Goal: Task Accomplishment & Management: Manage account settings

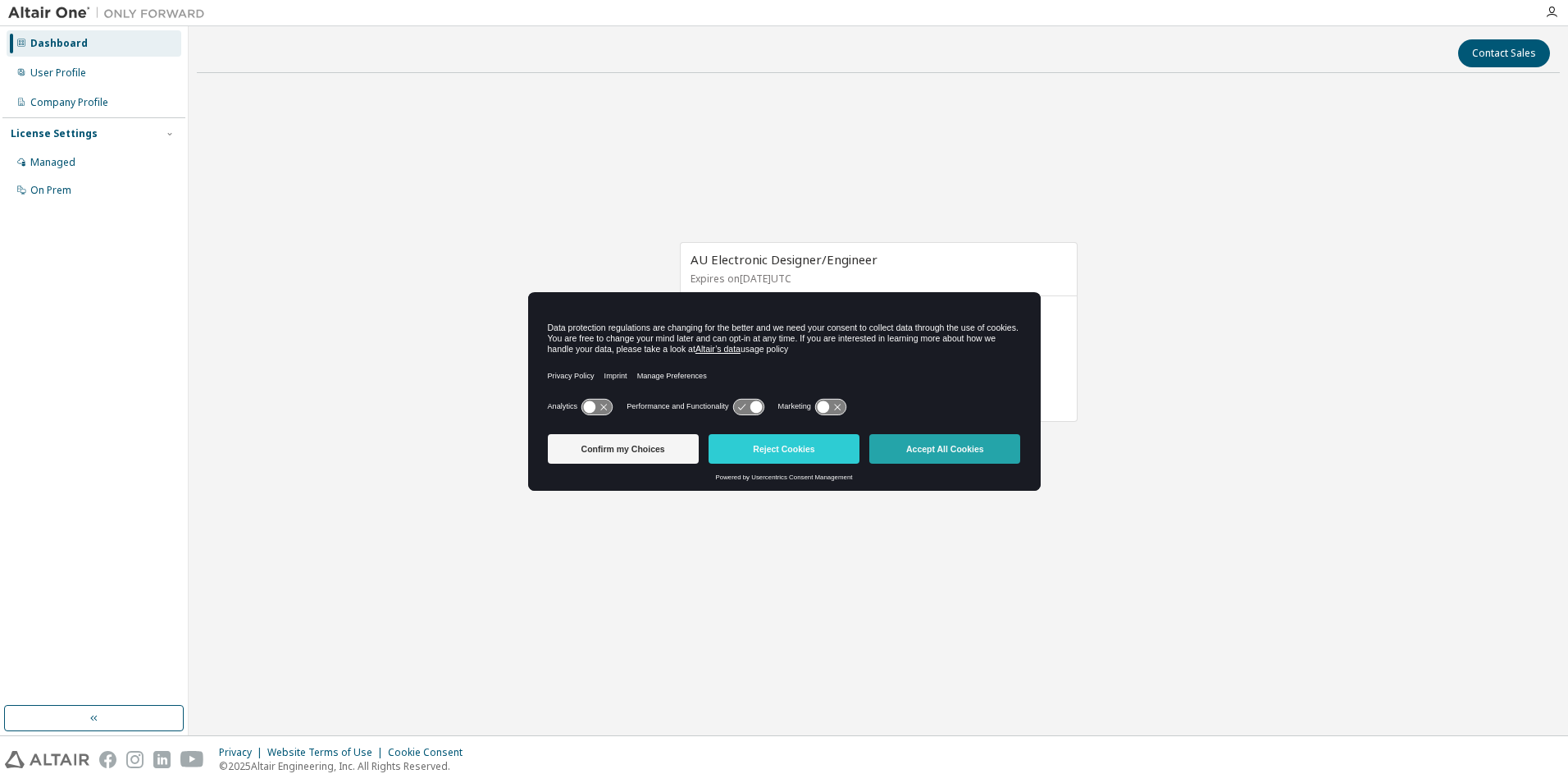
click at [969, 455] on button "Accept All Cookies" at bounding box center [945, 449] width 151 height 30
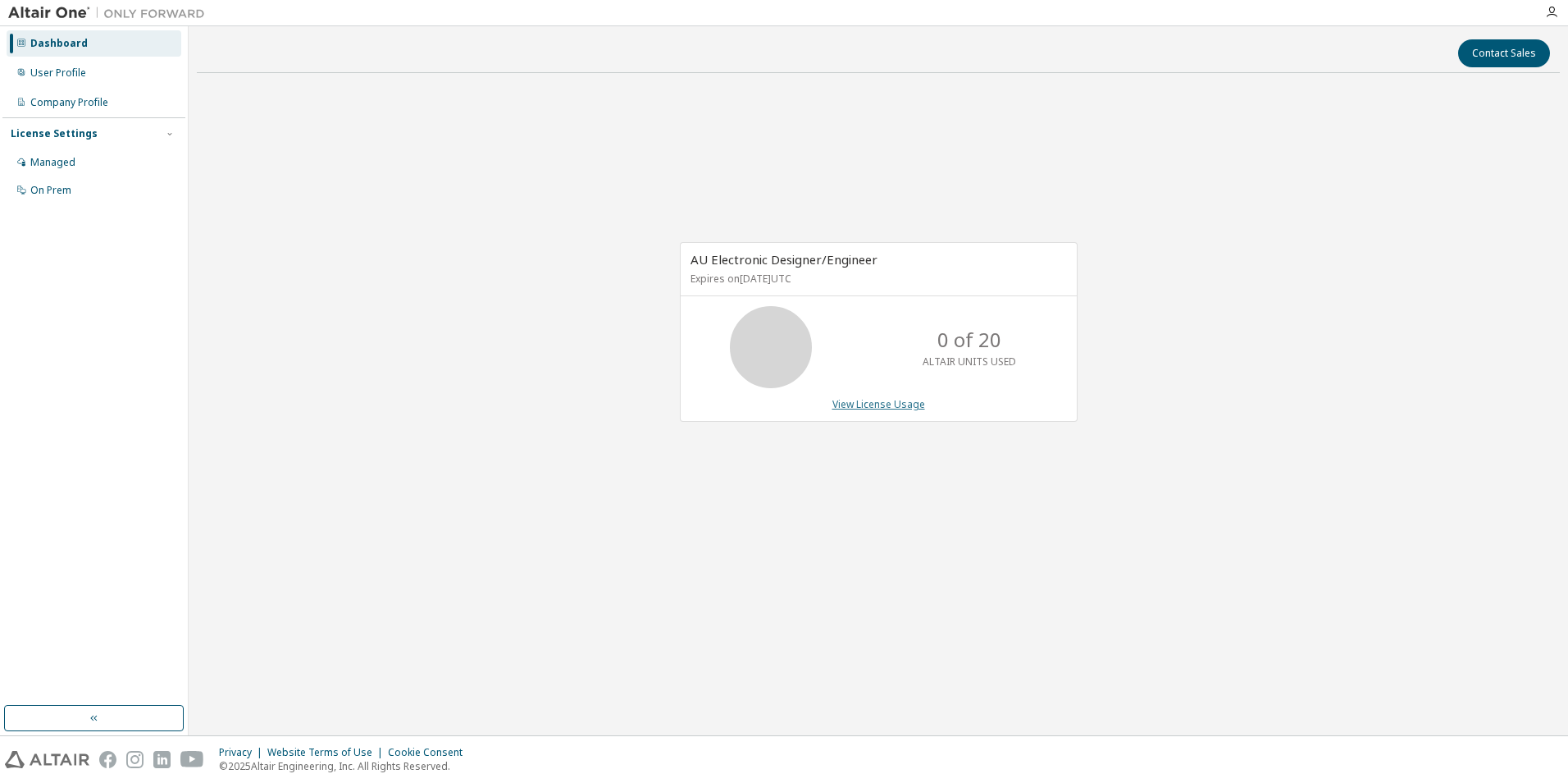
click at [896, 407] on link "View License Usage" at bounding box center [878, 404] width 93 height 14
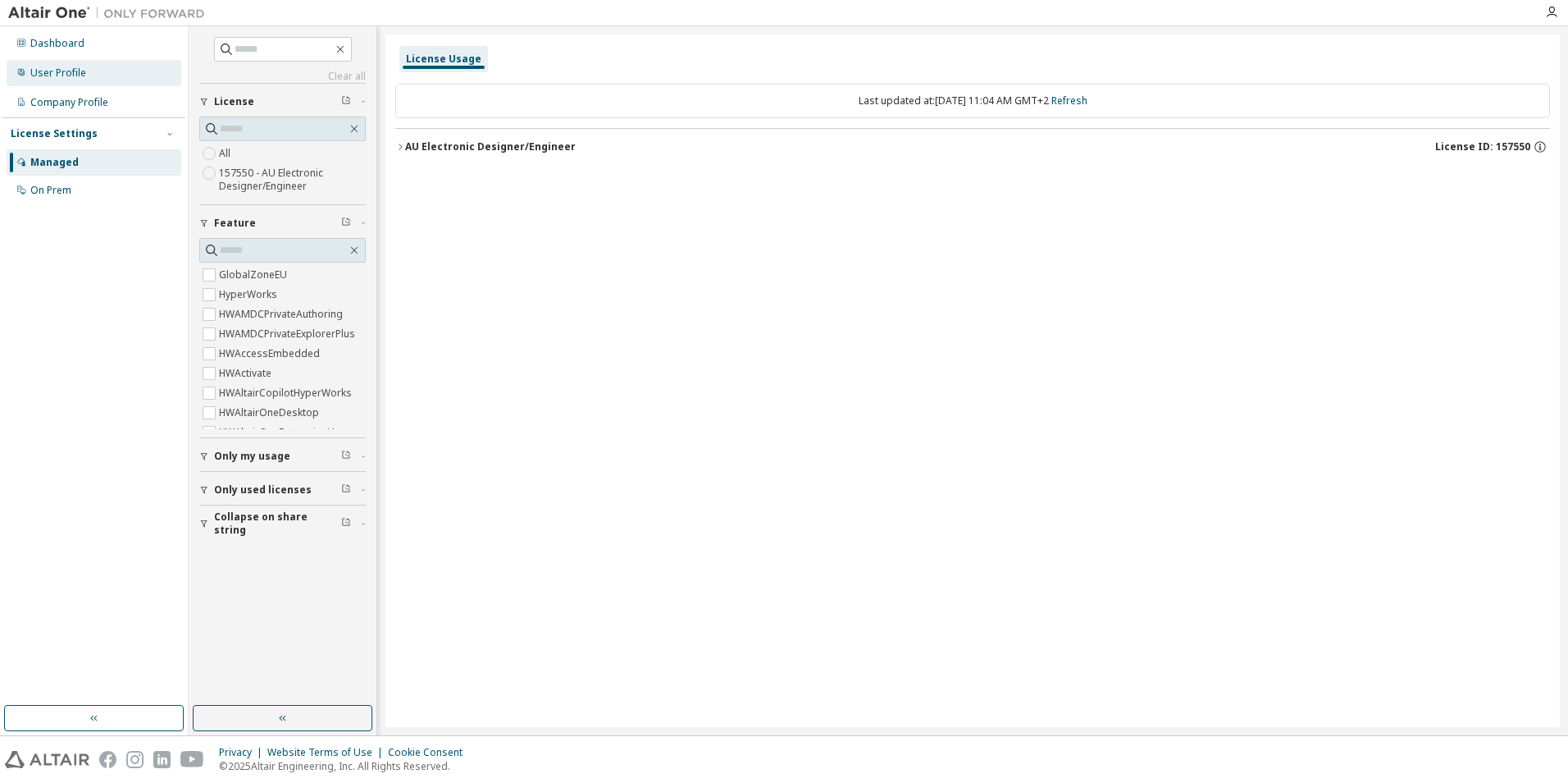
click at [70, 70] on div "User Profile" at bounding box center [59, 73] width 56 height 14
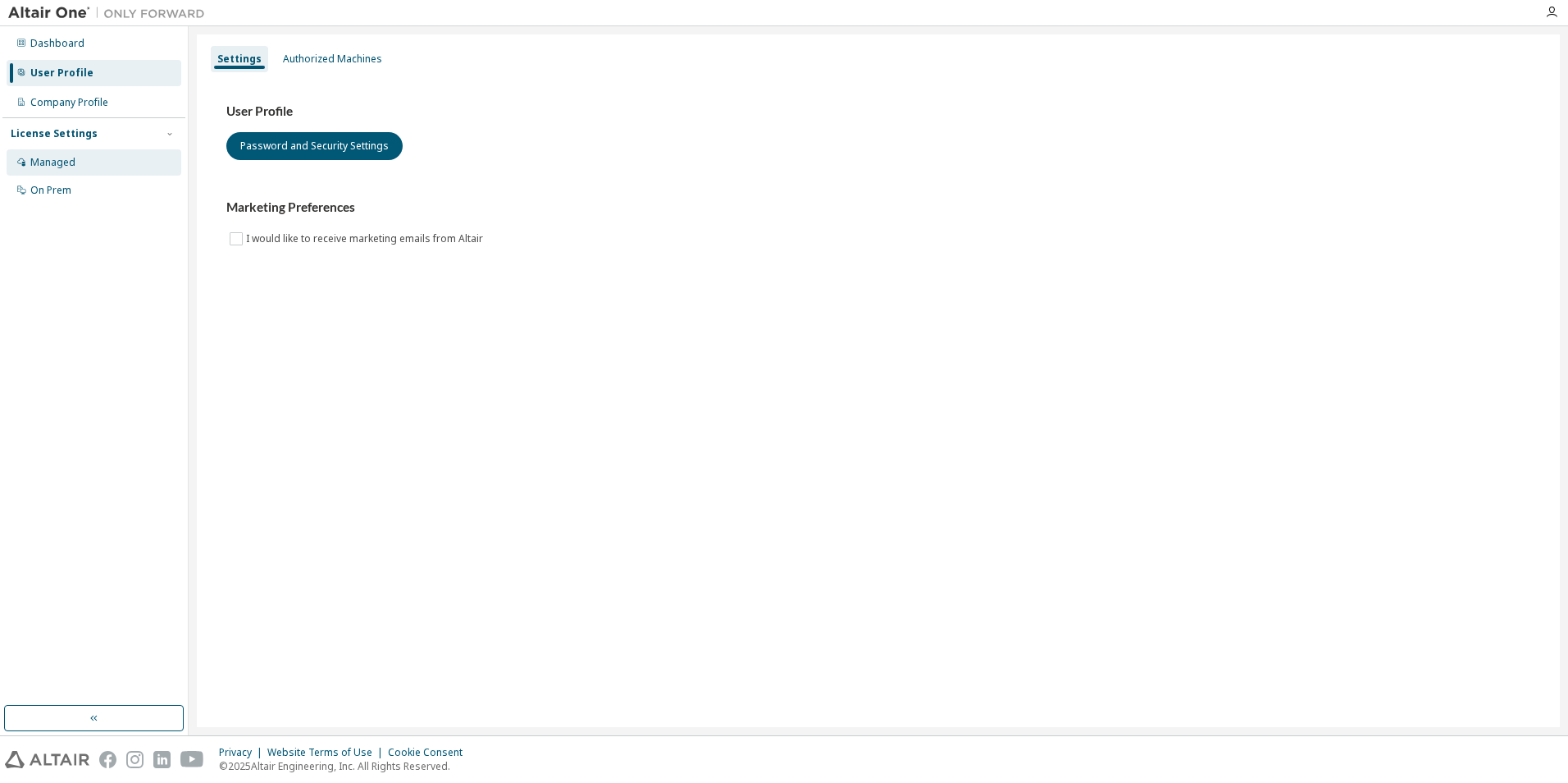
click at [54, 168] on div "Managed" at bounding box center [53, 162] width 45 height 14
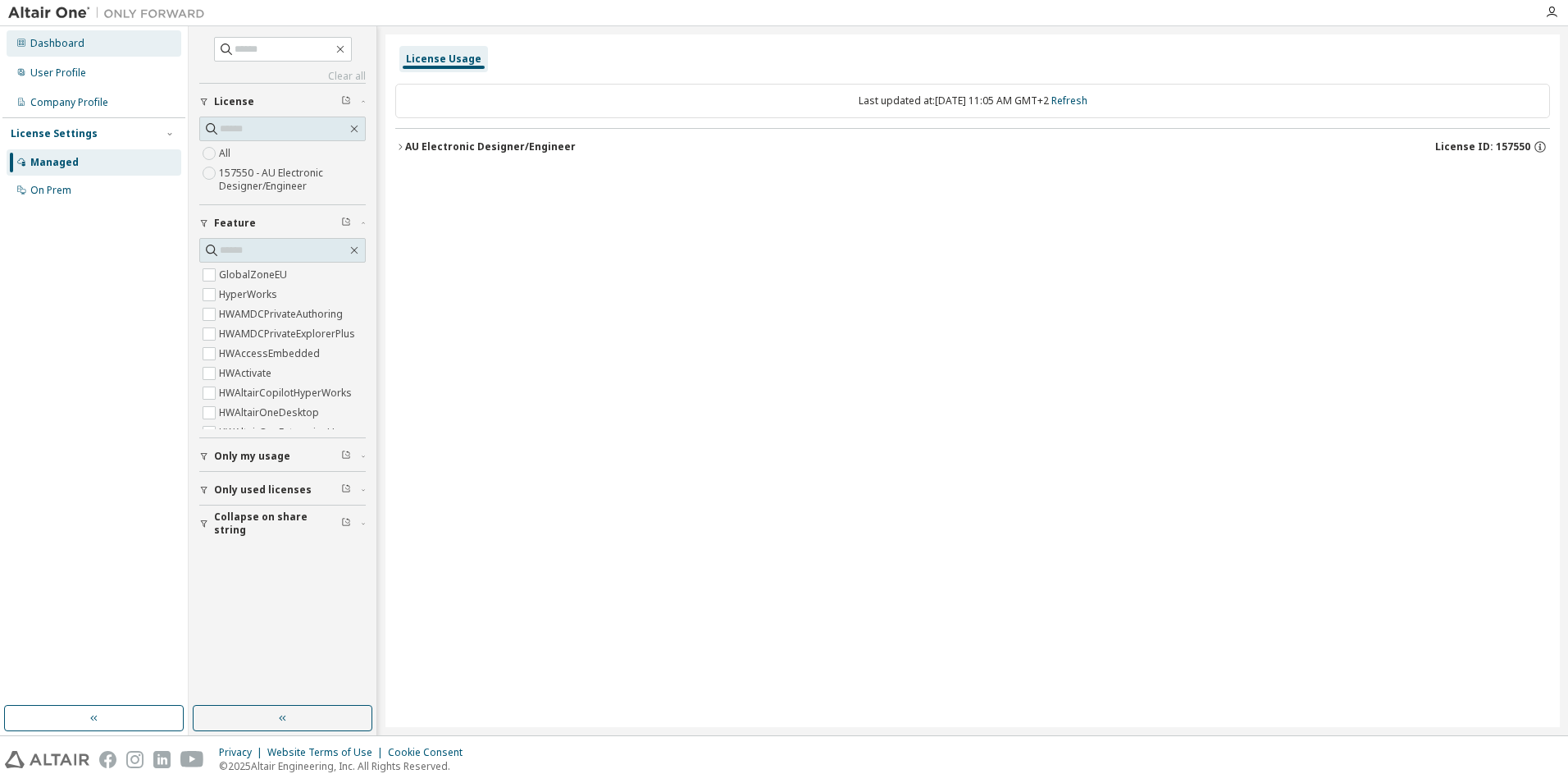
click at [57, 39] on div "Dashboard" at bounding box center [58, 43] width 54 height 14
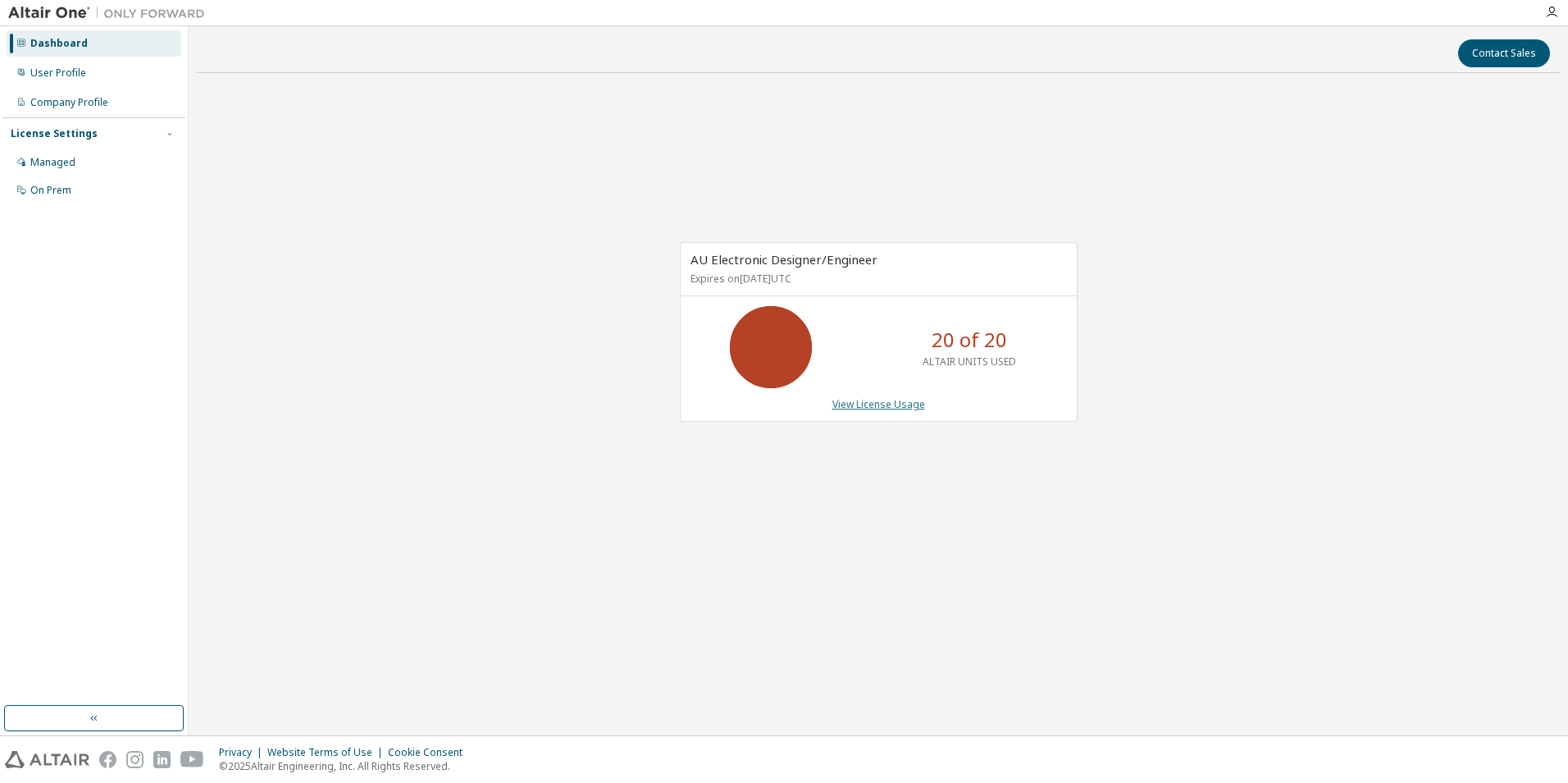
click at [899, 410] on link "View License Usage" at bounding box center [878, 404] width 93 height 14
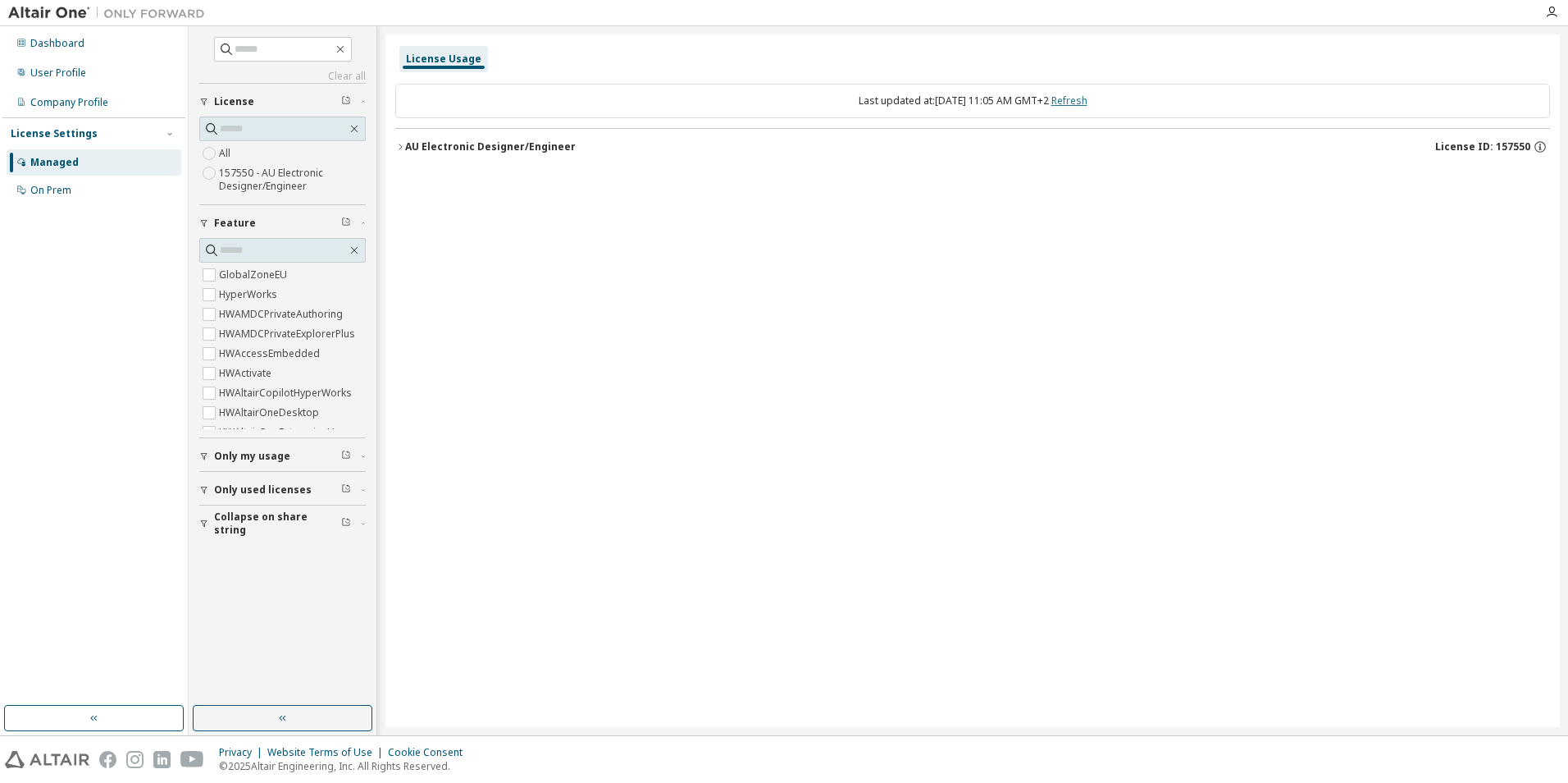
click at [1086, 97] on link "Refresh" at bounding box center [1070, 100] width 36 height 14
click at [91, 93] on div "Company Profile" at bounding box center [94, 102] width 175 height 26
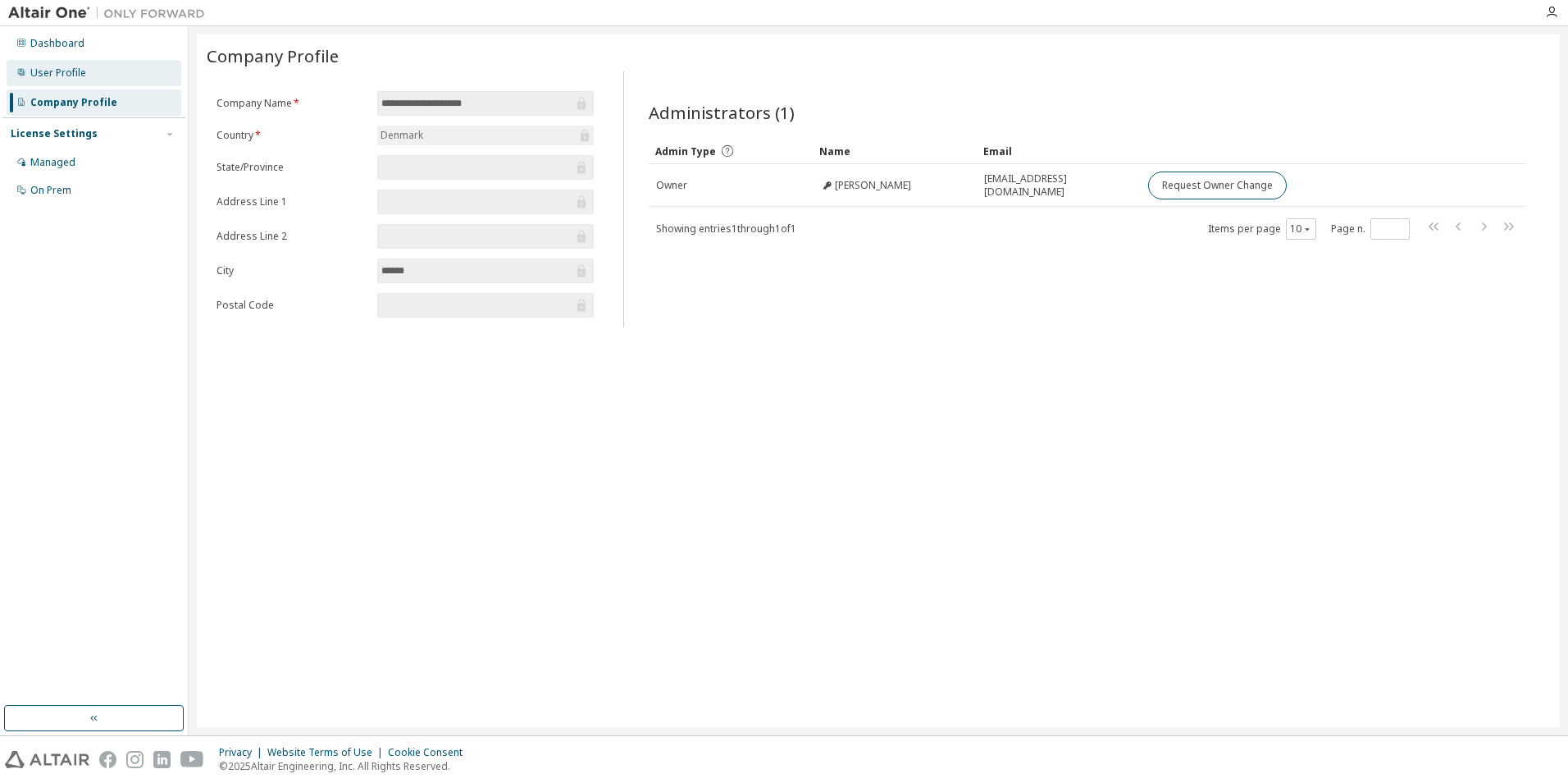
click at [50, 74] on div "User Profile" at bounding box center [59, 73] width 56 height 14
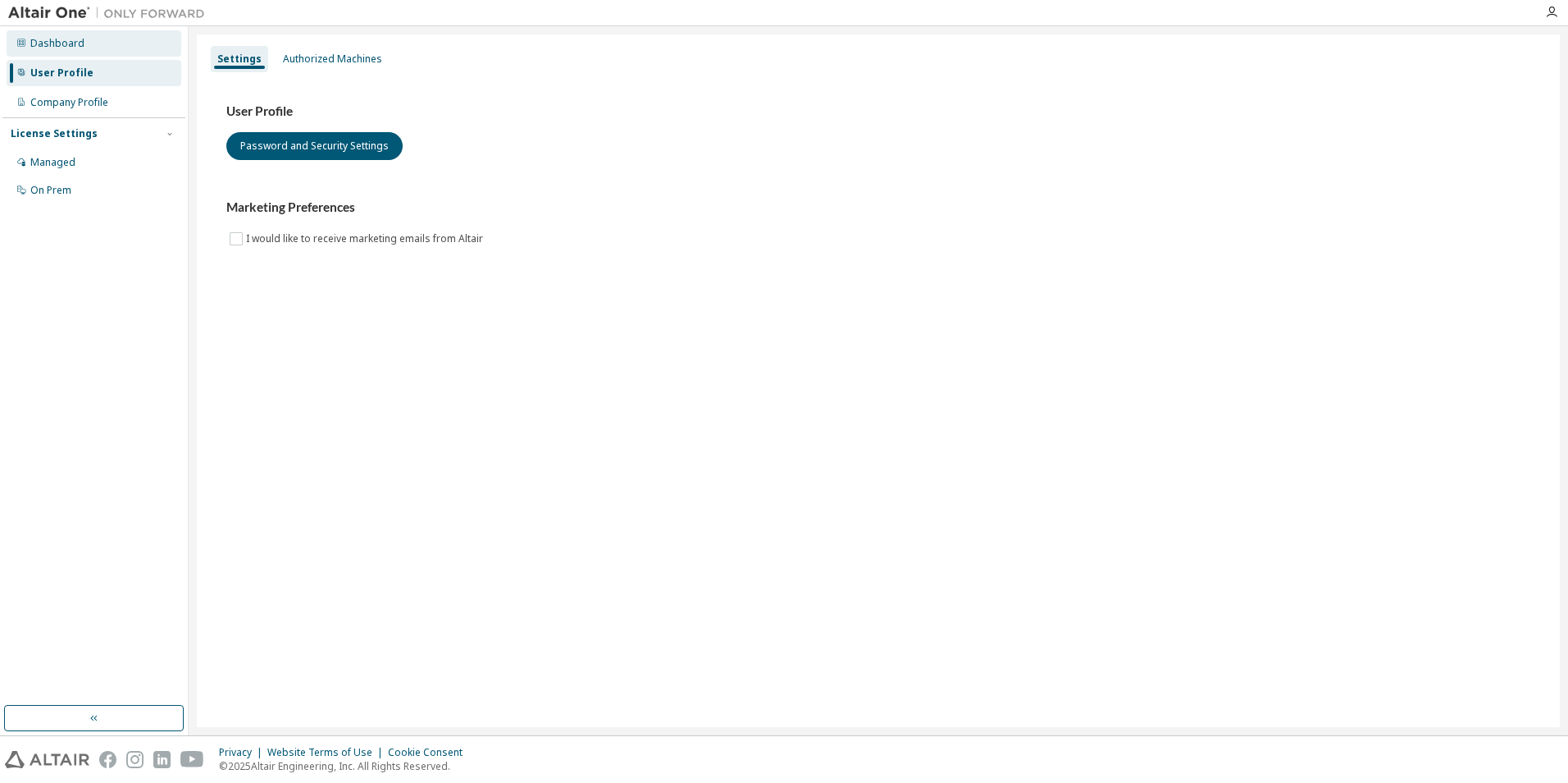
click at [66, 41] on div "Dashboard" at bounding box center [58, 43] width 54 height 14
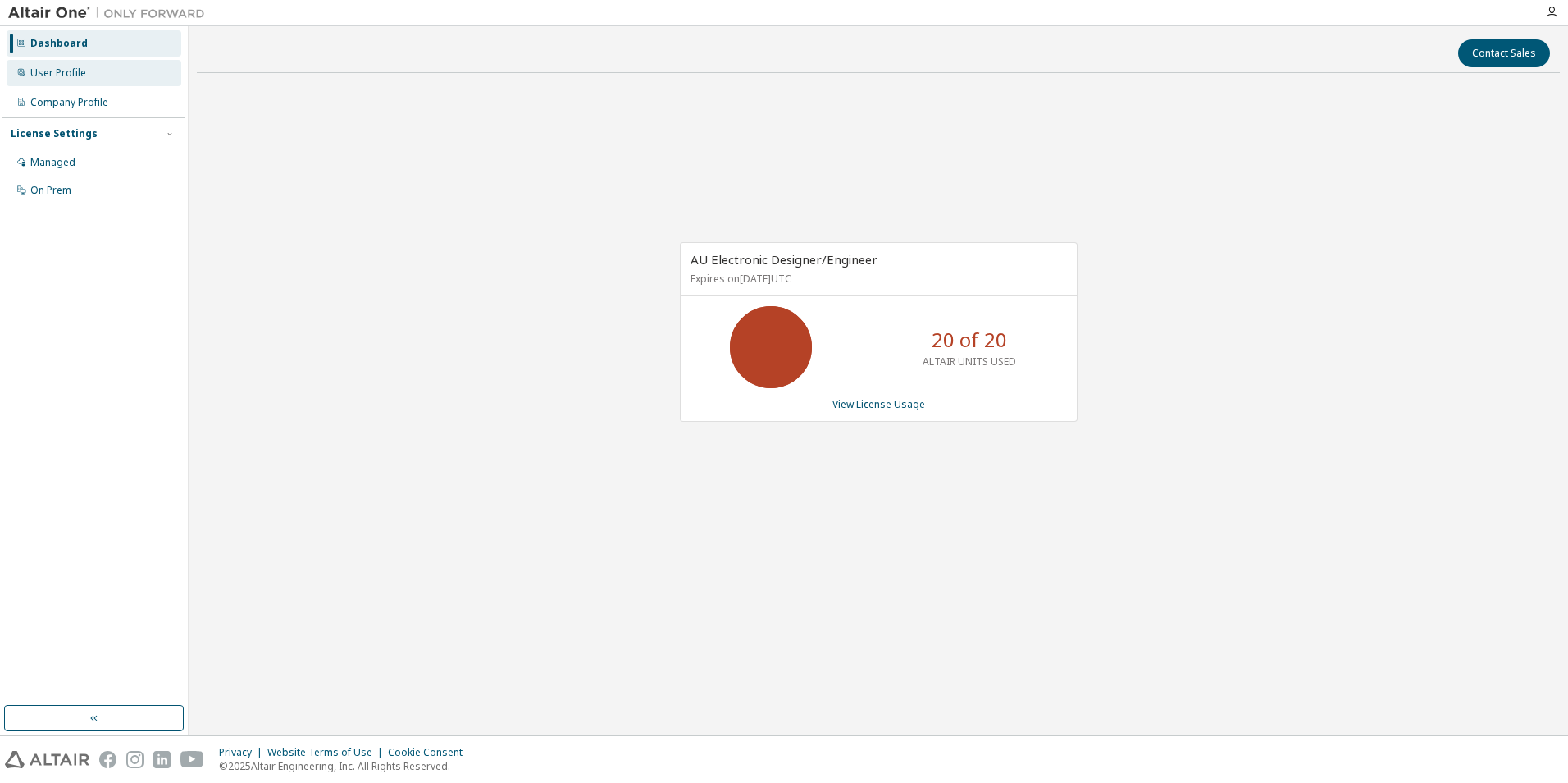
click at [68, 70] on div "User Profile" at bounding box center [59, 73] width 56 height 14
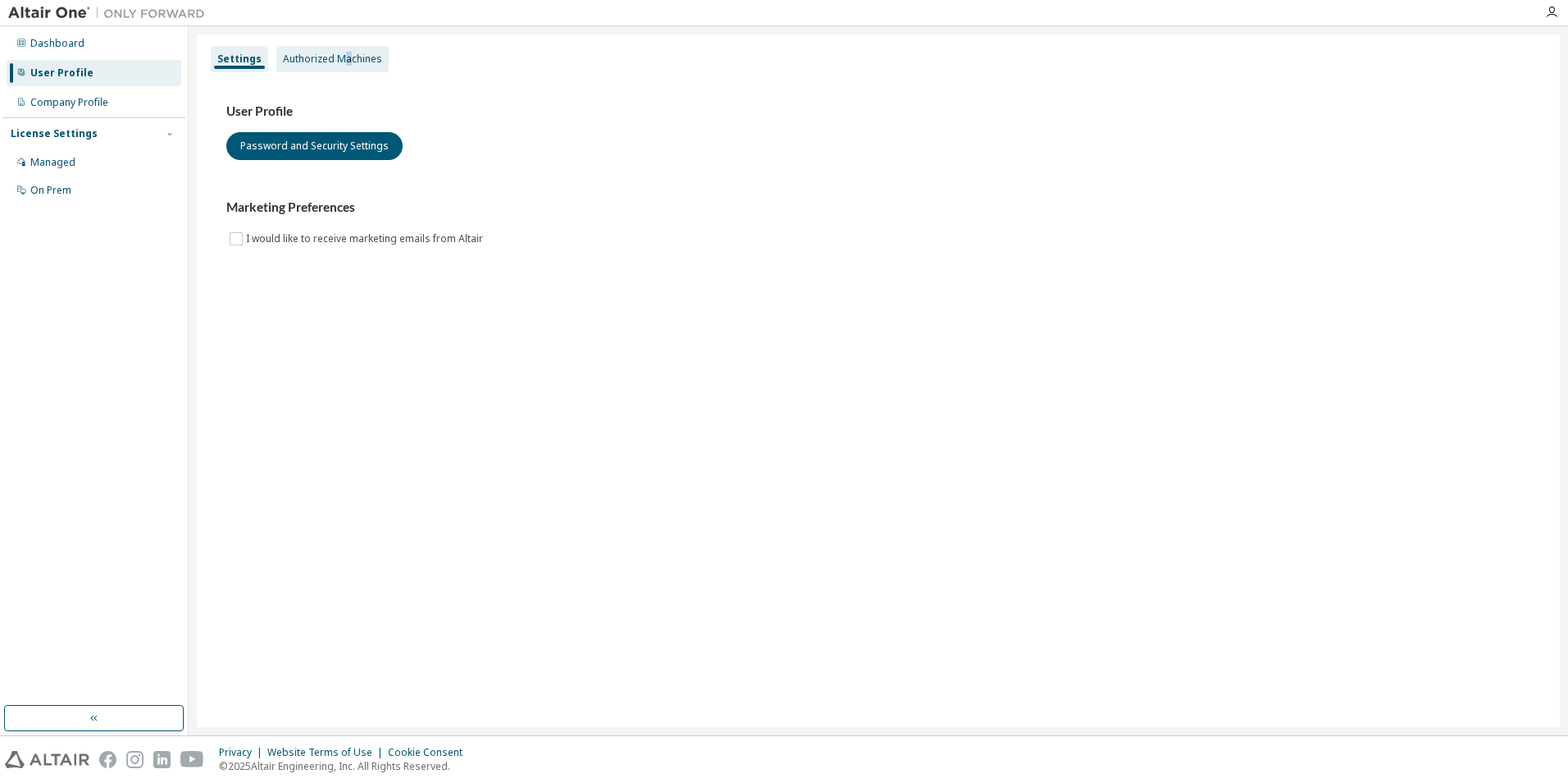
click at [345, 54] on div "Authorized Machines" at bounding box center [332, 59] width 99 height 14
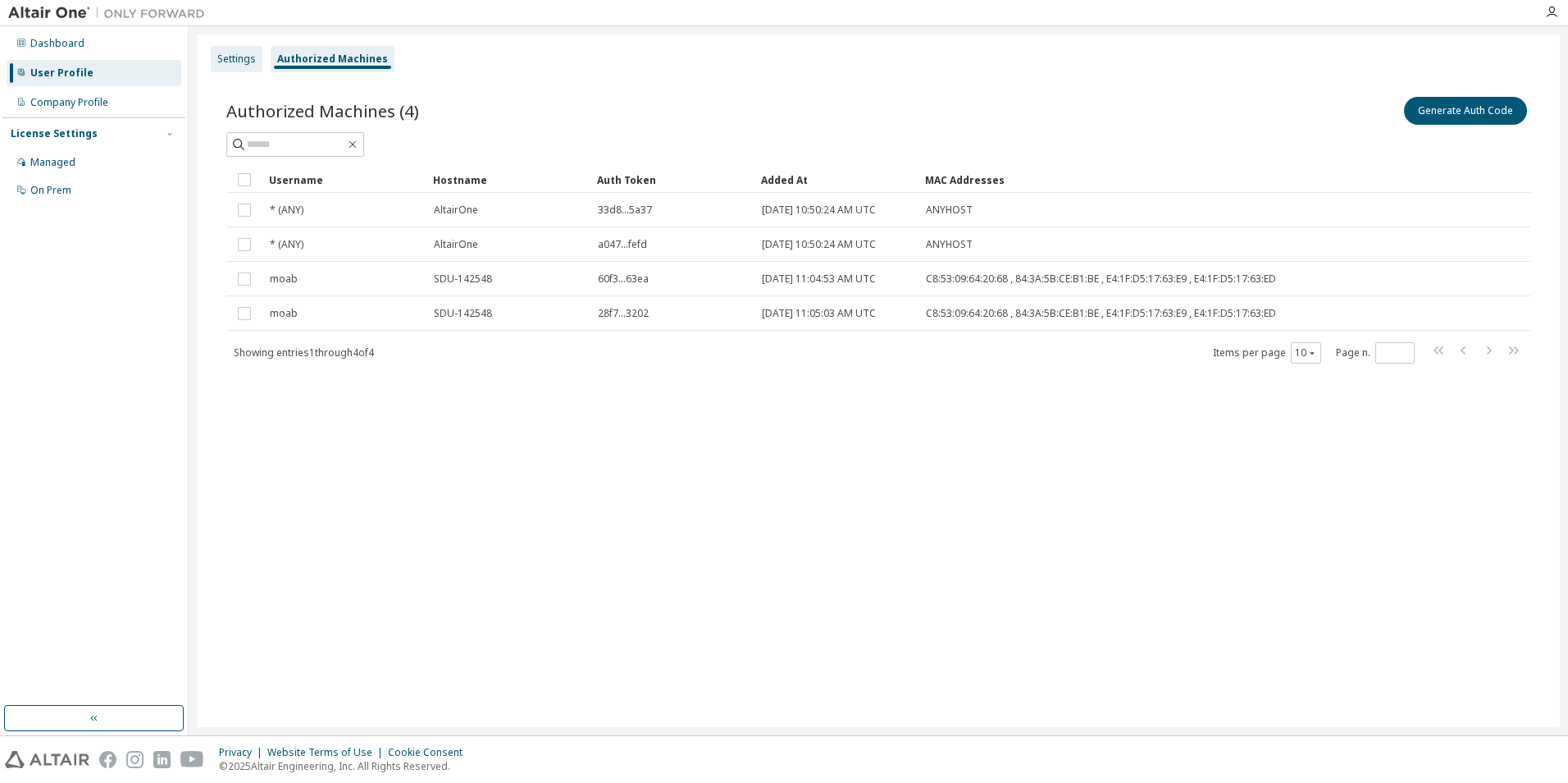
click at [244, 59] on div "Settings" at bounding box center [236, 59] width 39 height 14
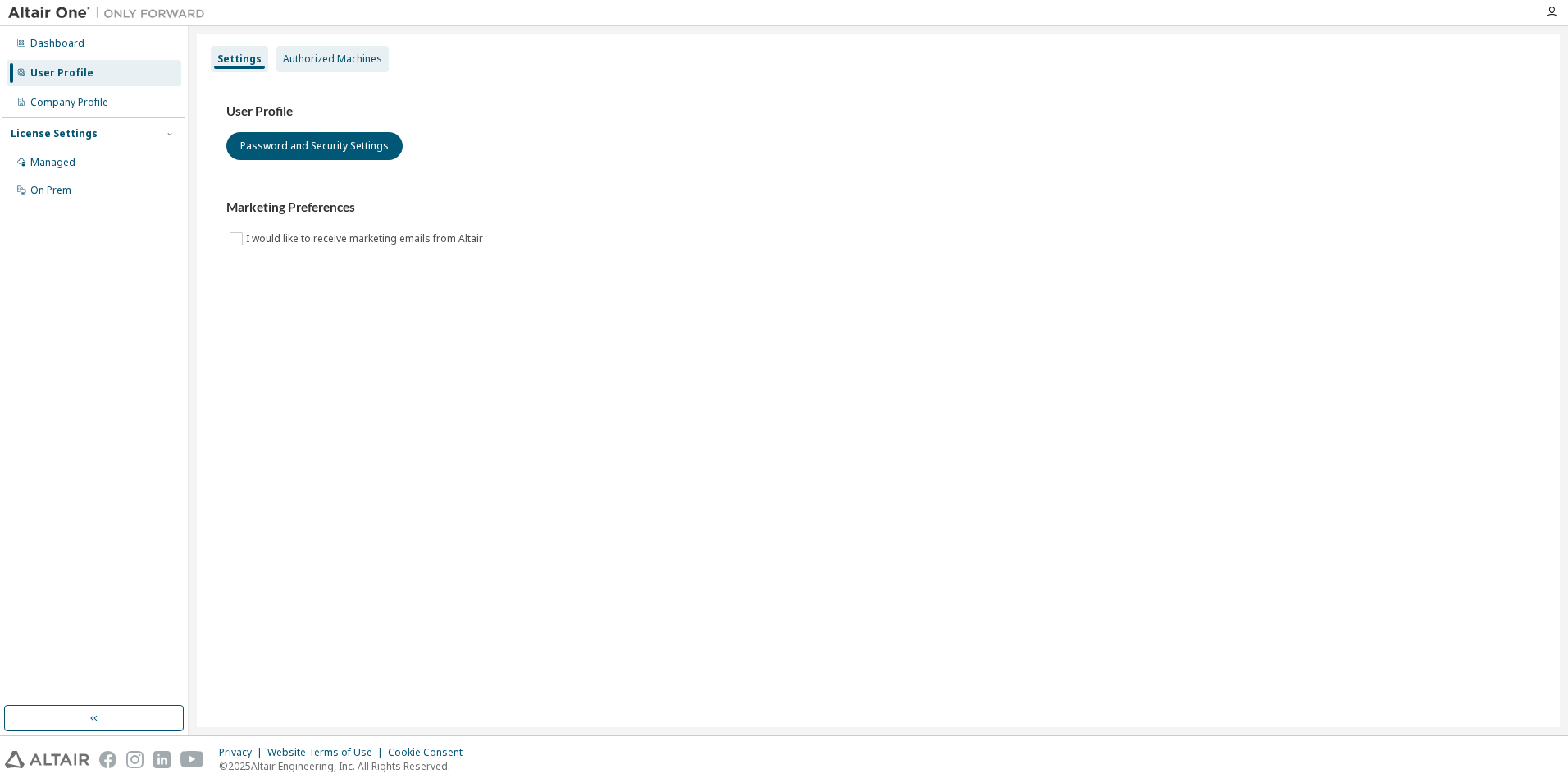
click at [301, 59] on div "Authorized Machines" at bounding box center [332, 59] width 99 height 14
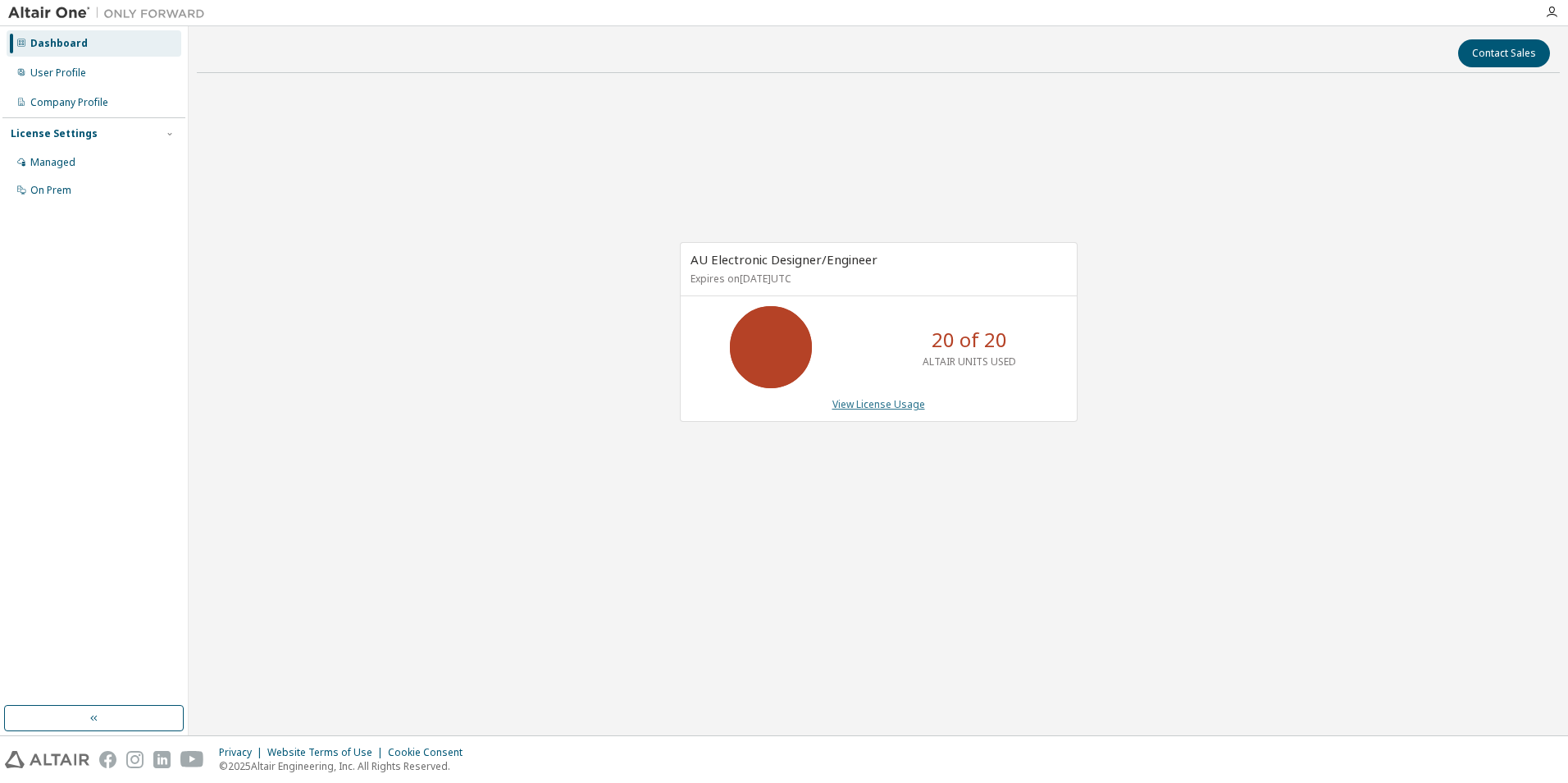
click at [852, 401] on link "View License Usage" at bounding box center [878, 404] width 93 height 14
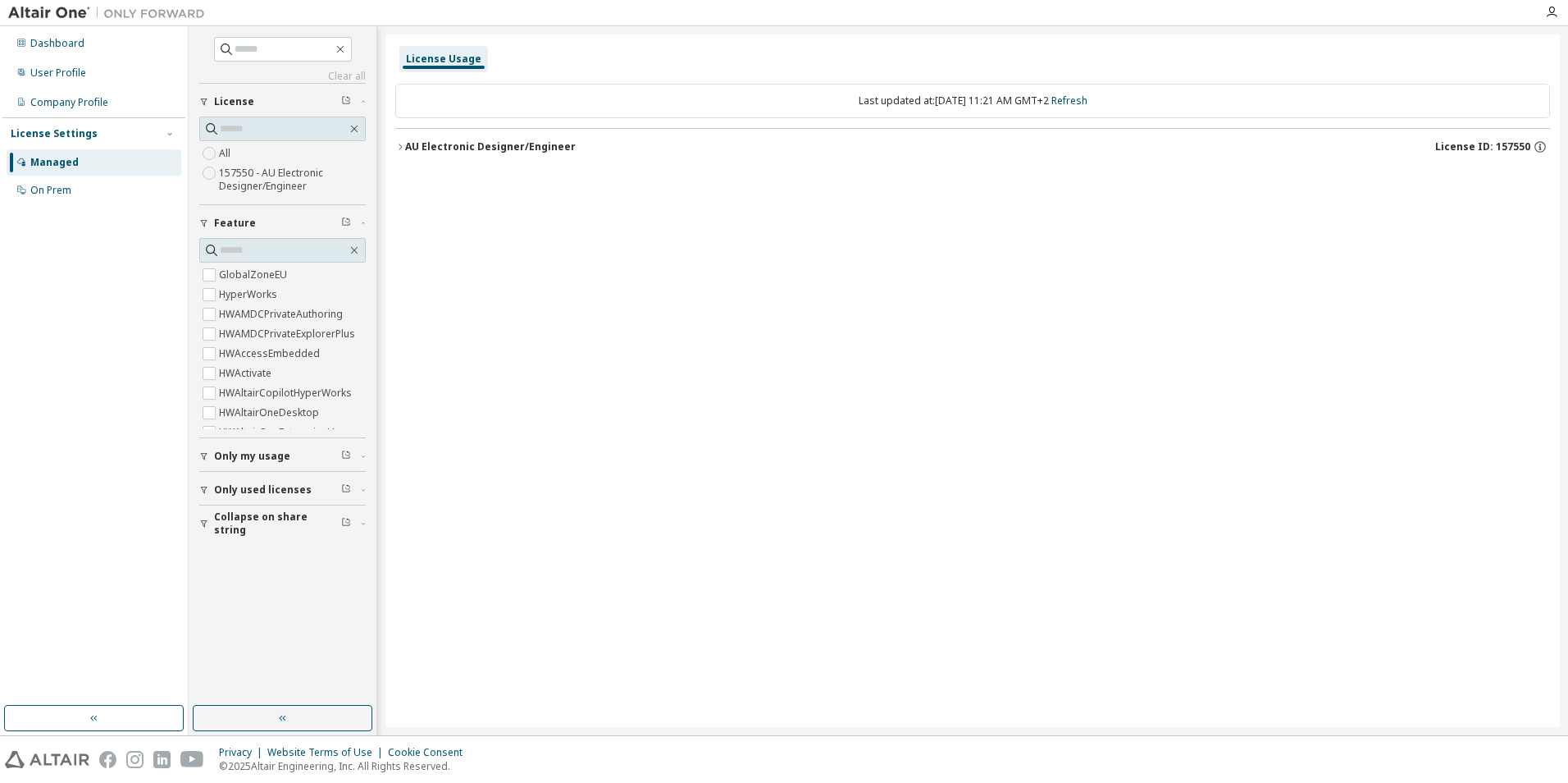
click at [400, 150] on icon "button" at bounding box center [400, 147] width 10 height 10
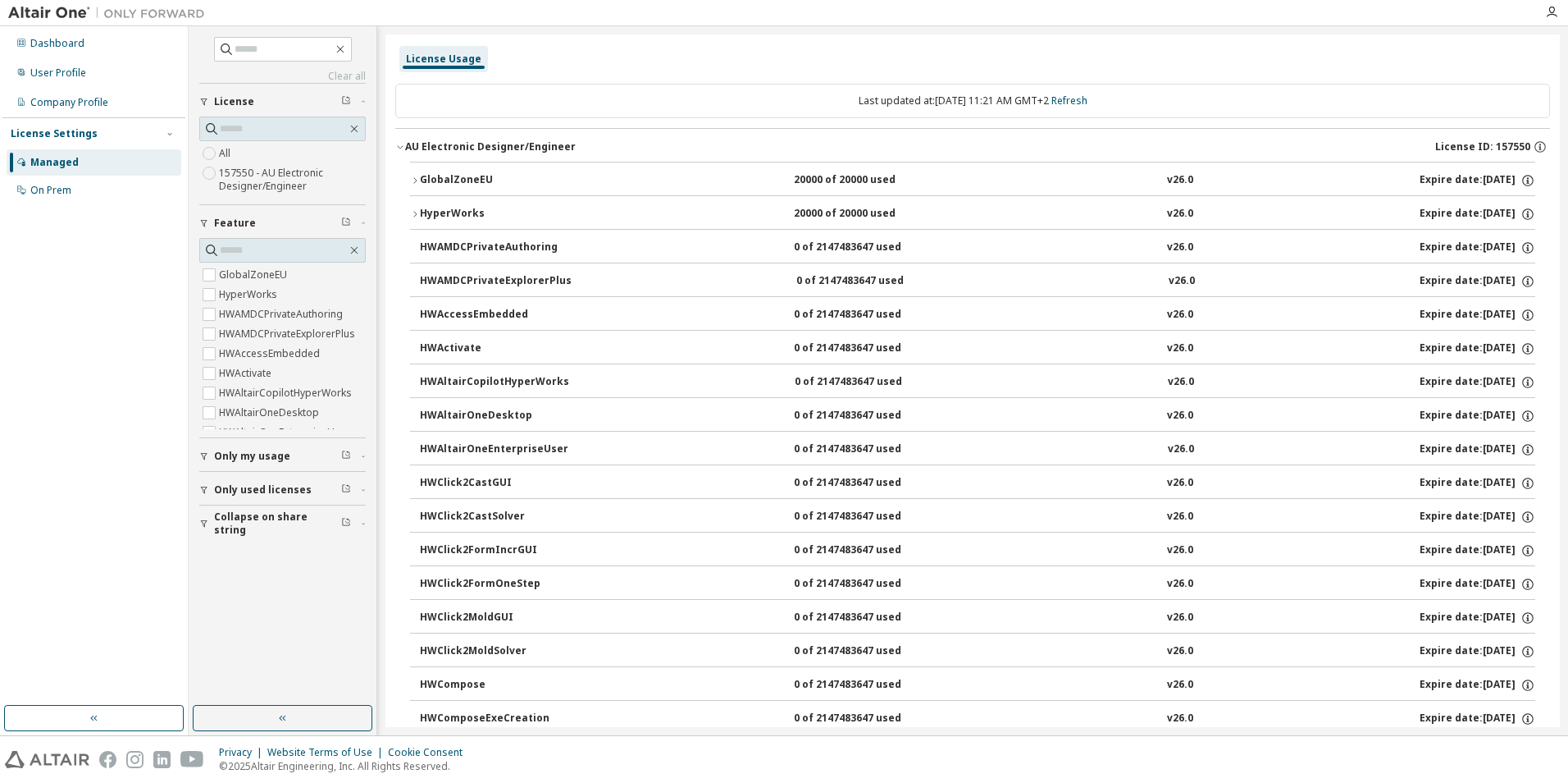
click at [400, 150] on icon "button" at bounding box center [400, 147] width 10 height 10
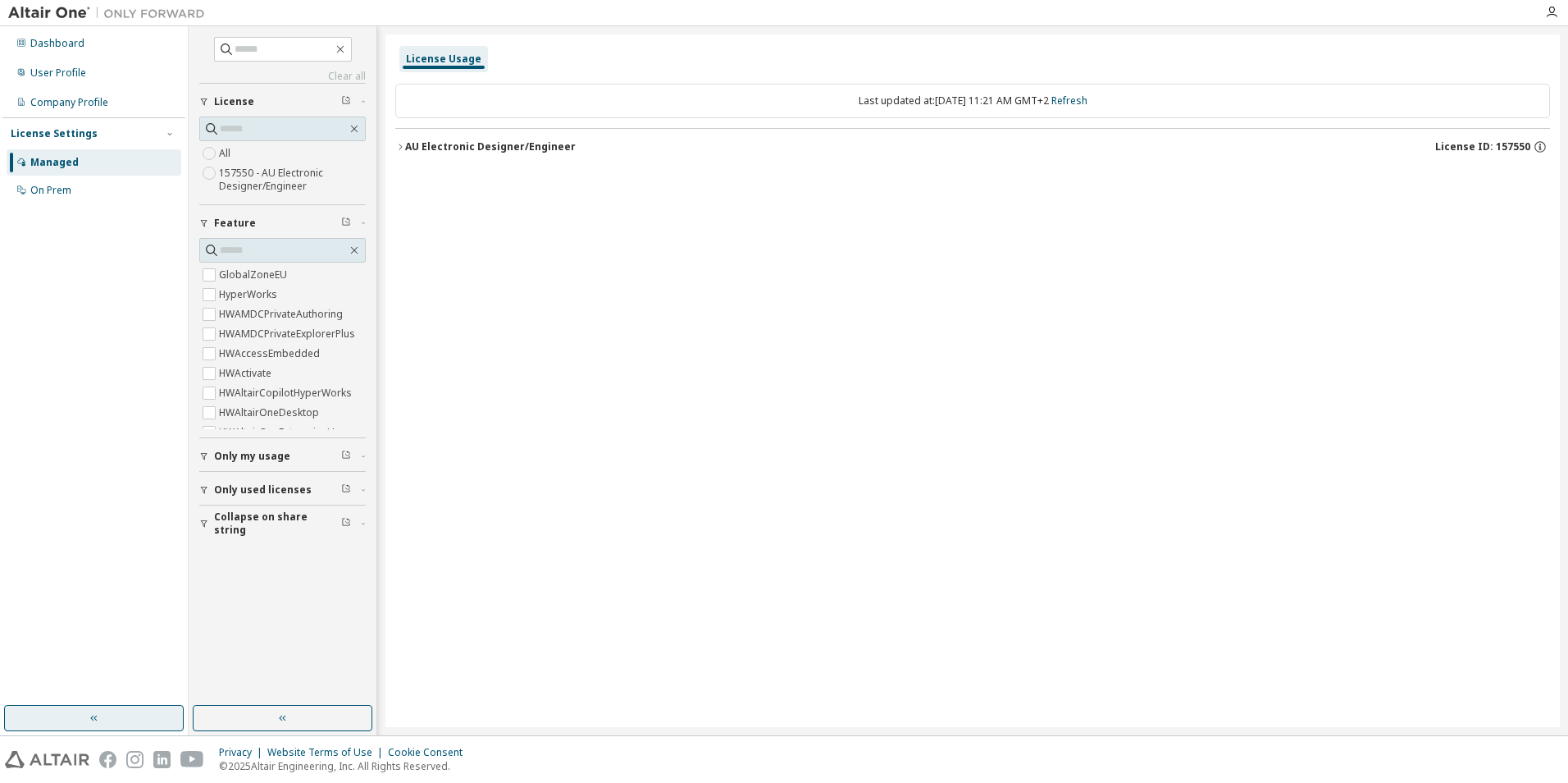
click at [112, 717] on button "button" at bounding box center [94, 717] width 179 height 26
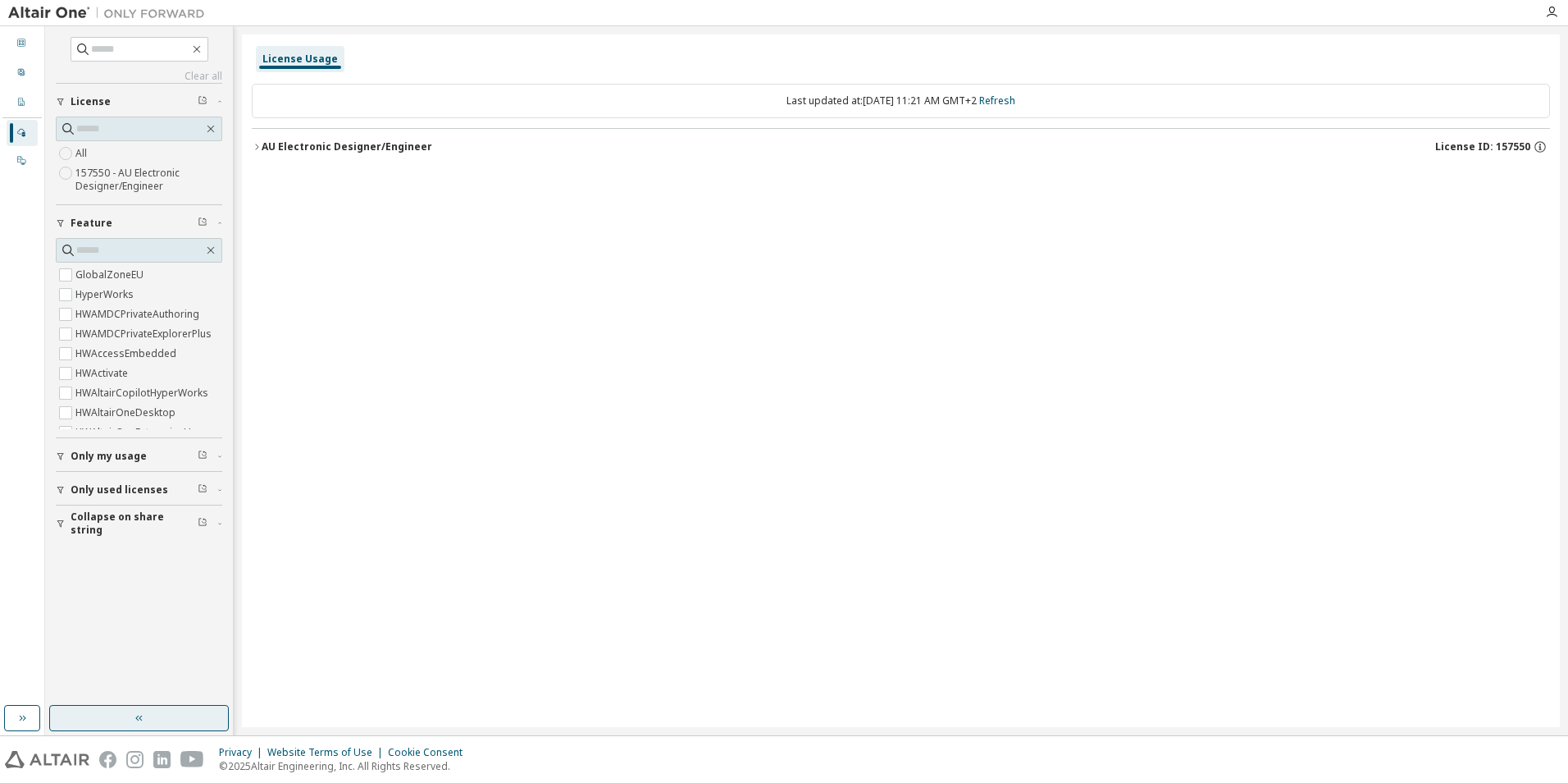
click at [145, 722] on icon "button" at bounding box center [140, 718] width 14 height 14
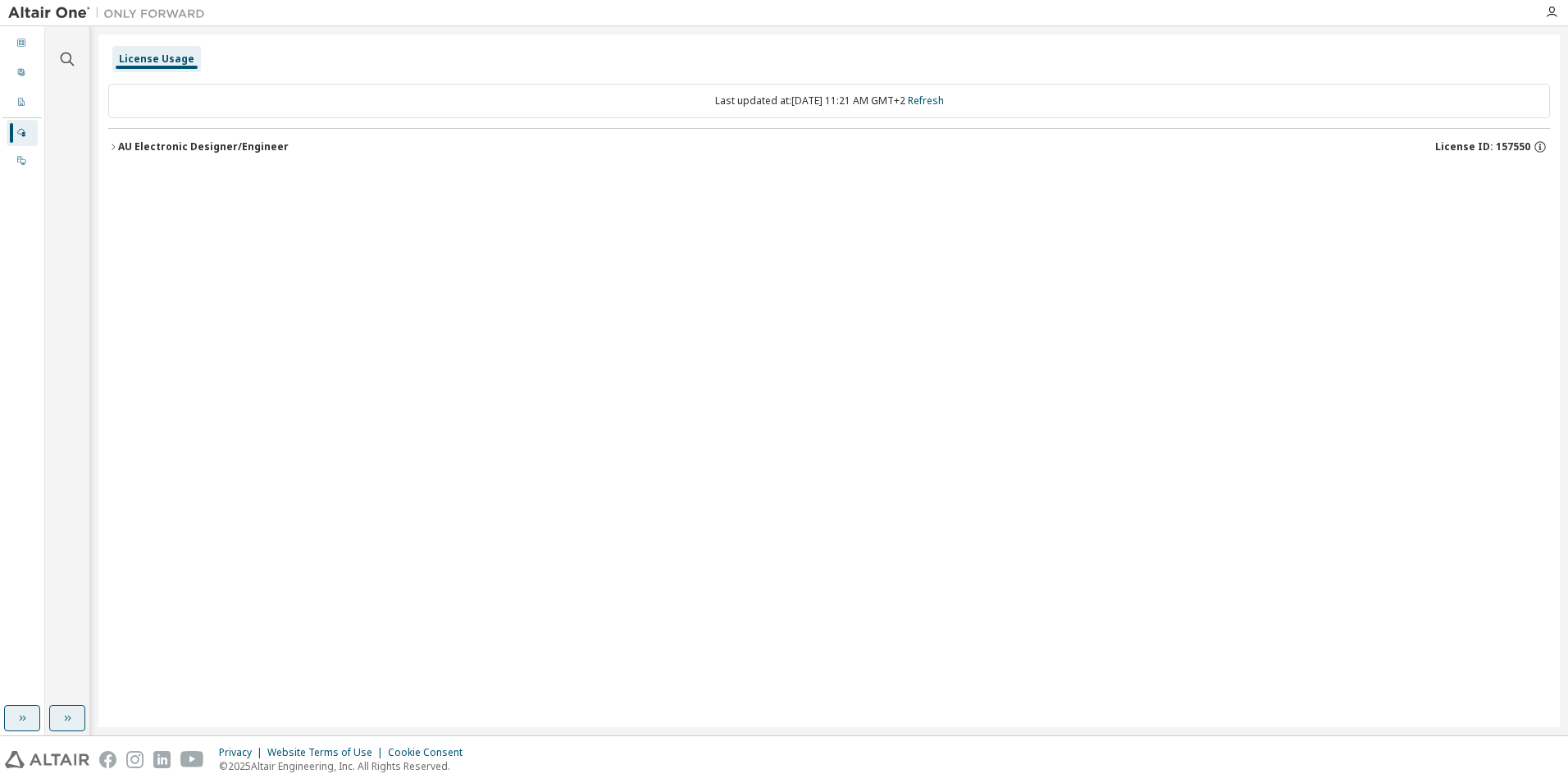
click at [17, 719] on icon "button" at bounding box center [22, 718] width 14 height 14
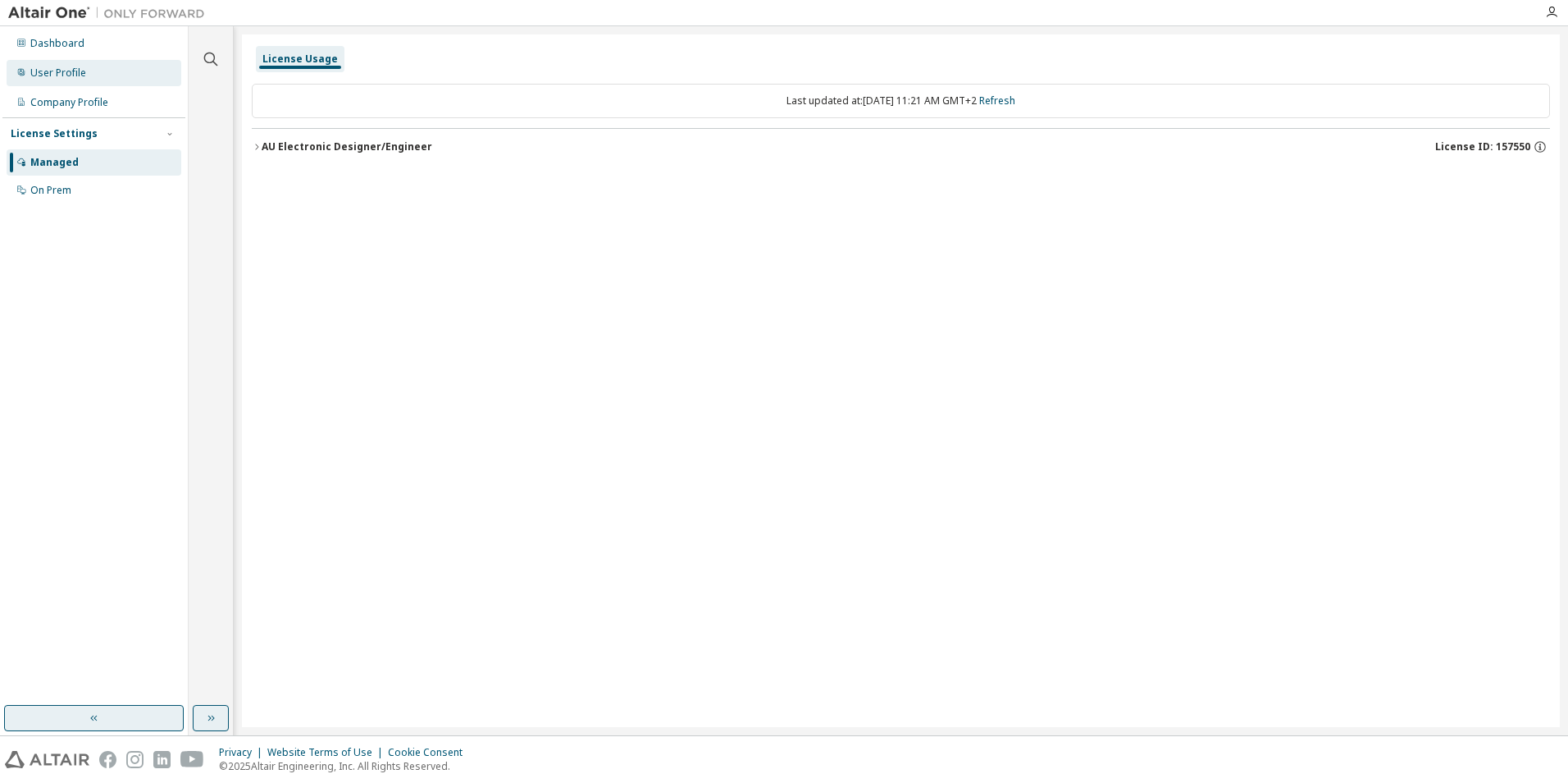
click at [76, 71] on div "User Profile" at bounding box center [59, 73] width 56 height 14
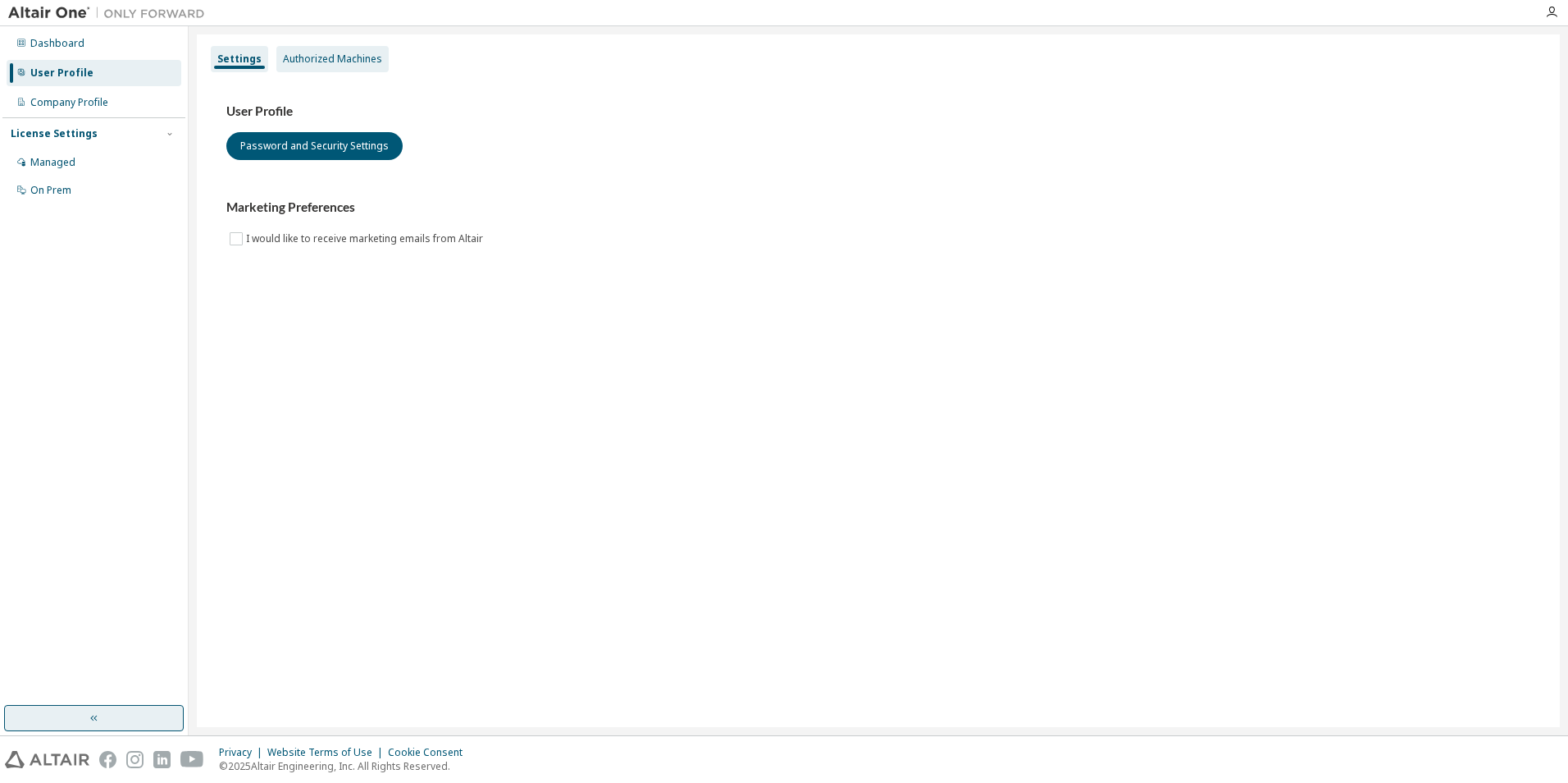
click at [322, 55] on div "Authorized Machines" at bounding box center [332, 59] width 99 height 14
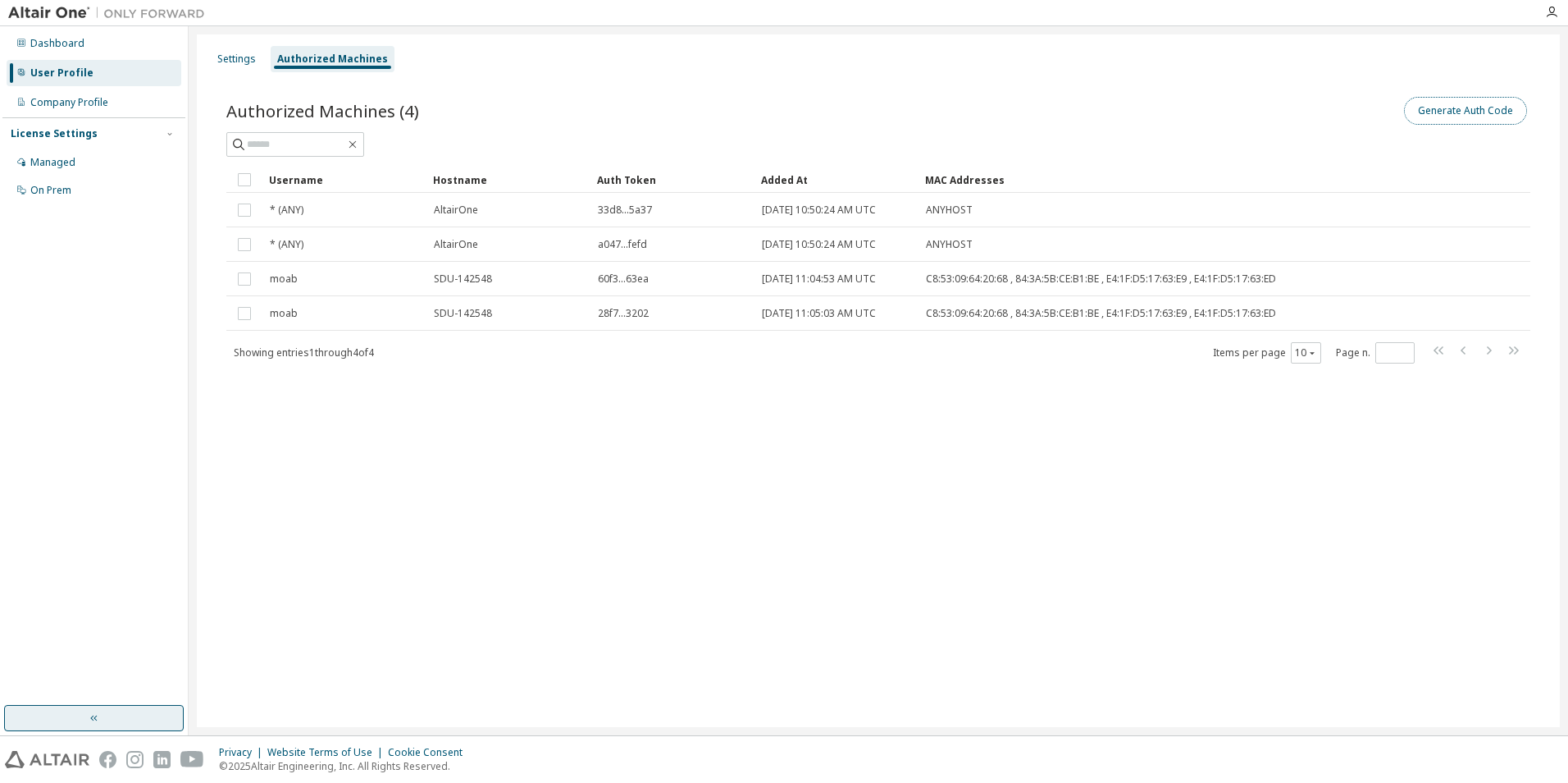
click at [1426, 114] on button "Generate Auth Code" at bounding box center [1465, 110] width 123 height 28
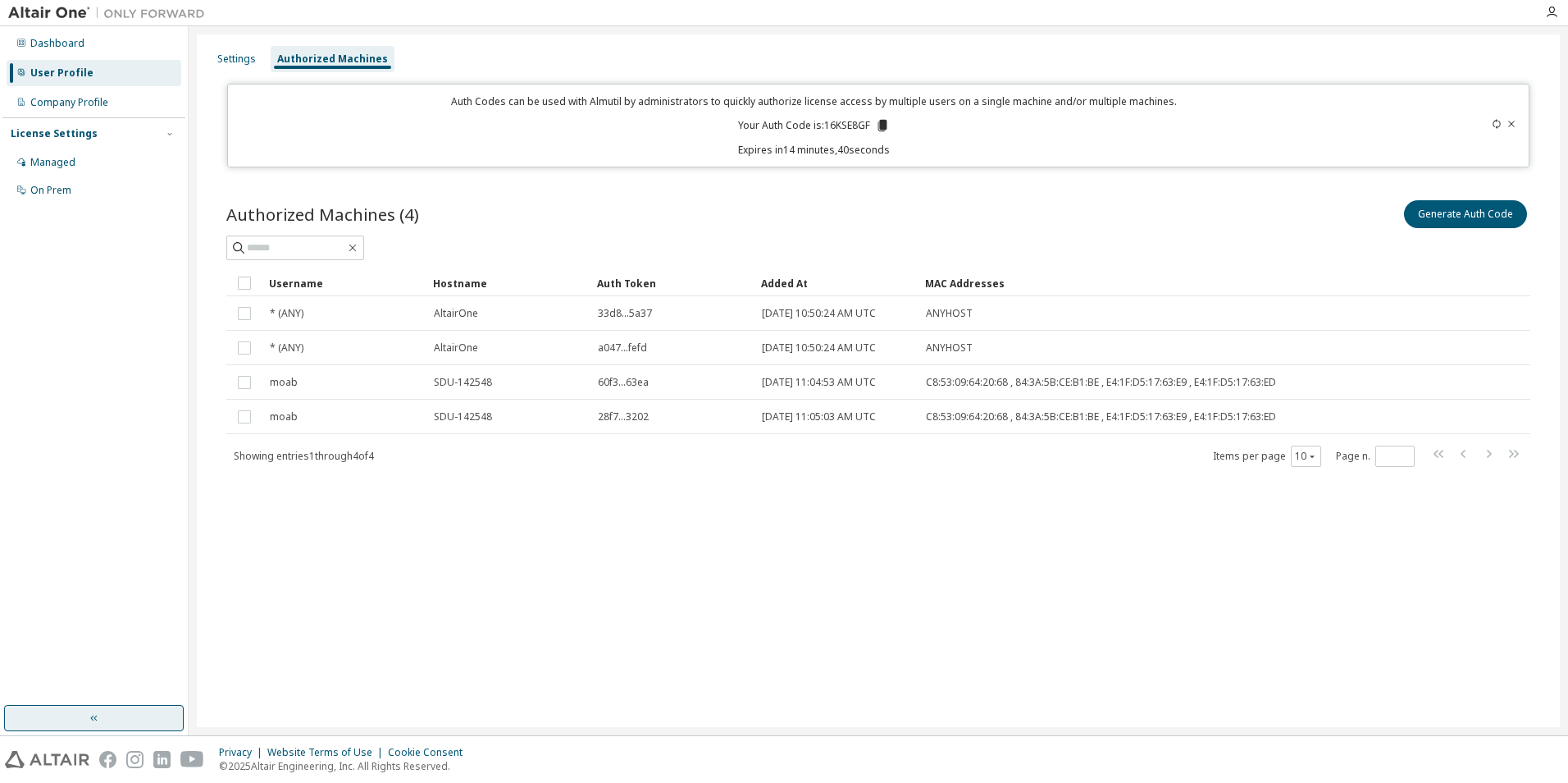
click at [1508, 123] on icon at bounding box center [1511, 123] width 10 height 10
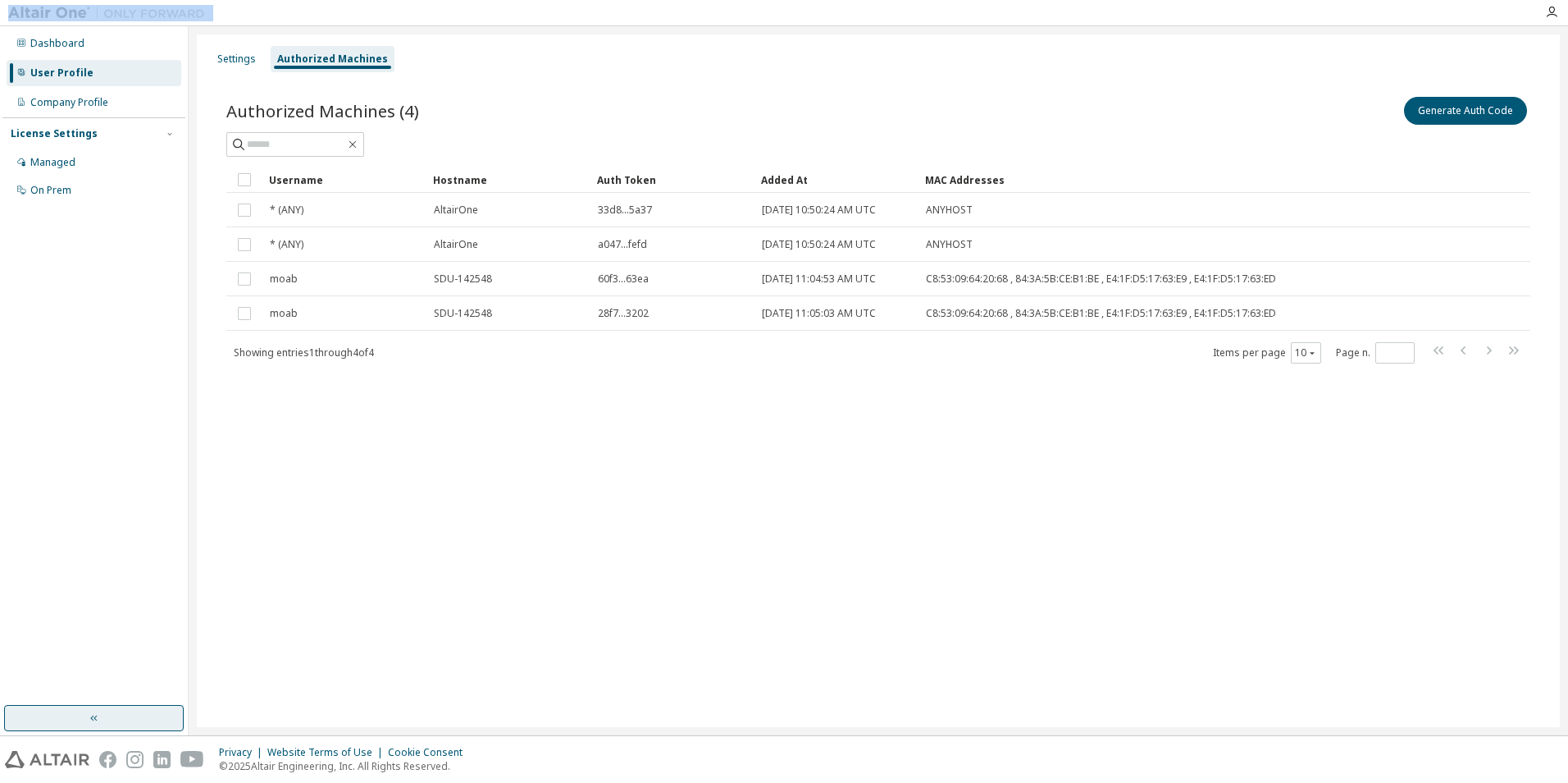
drag, startPoint x: 5, startPoint y: 12, endPoint x: 292, endPoint y: 9, distance: 287.0
click at [292, 9] on div at bounding box center [784, 13] width 1568 height 26
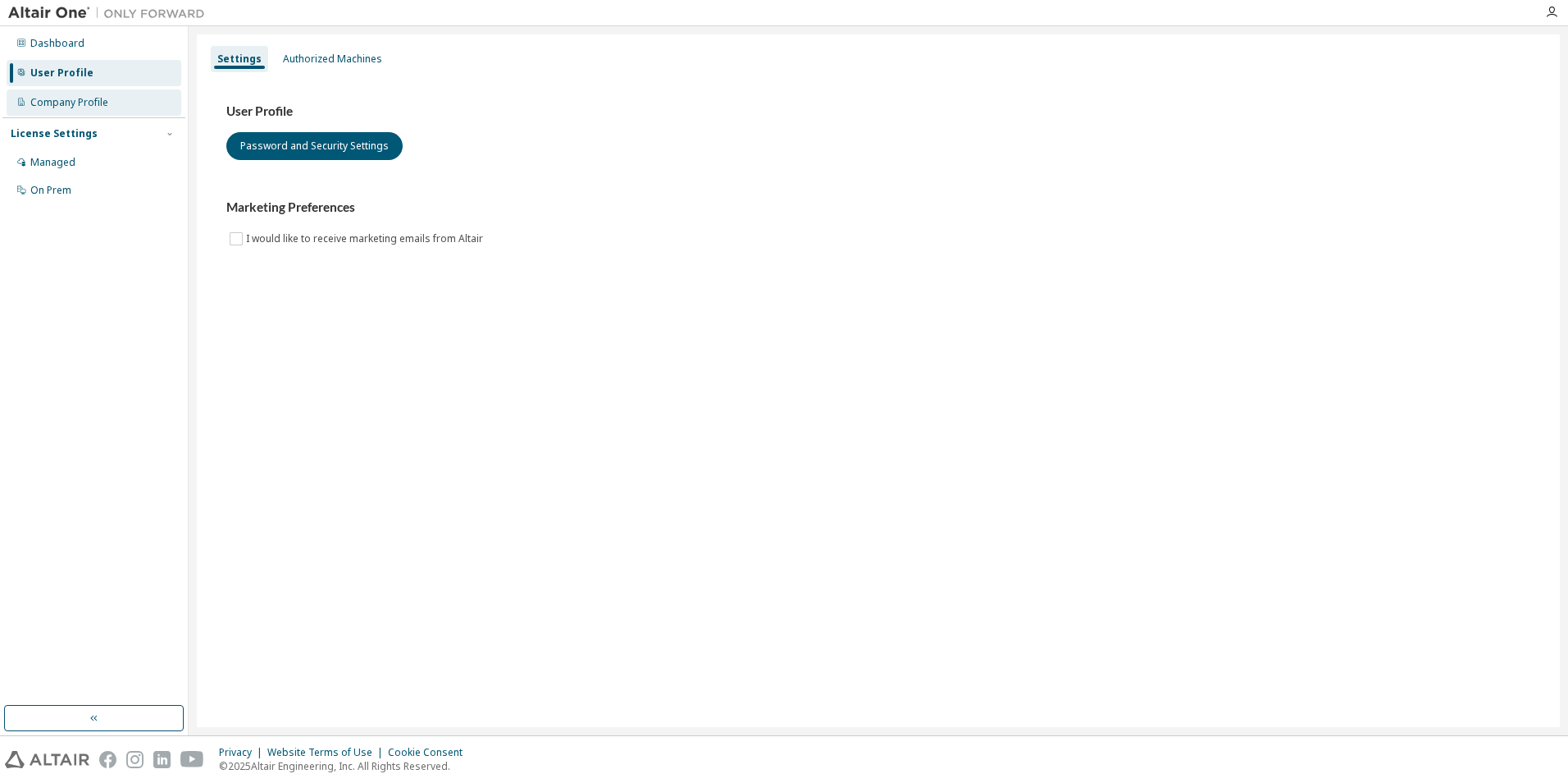
click at [53, 101] on div "Company Profile" at bounding box center [69, 103] width 78 height 14
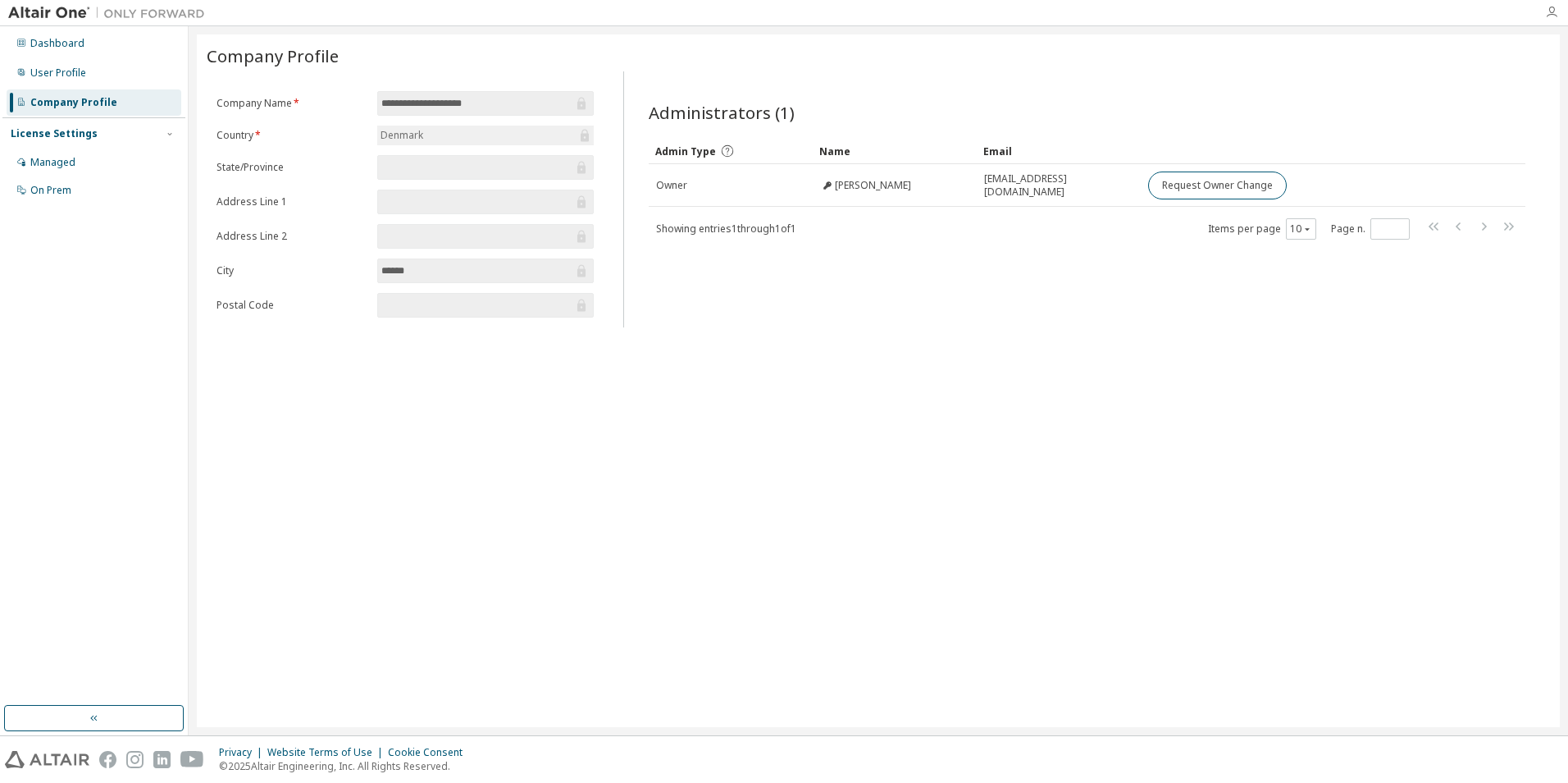
click at [1550, 12] on icon "button" at bounding box center [1552, 12] width 14 height 14
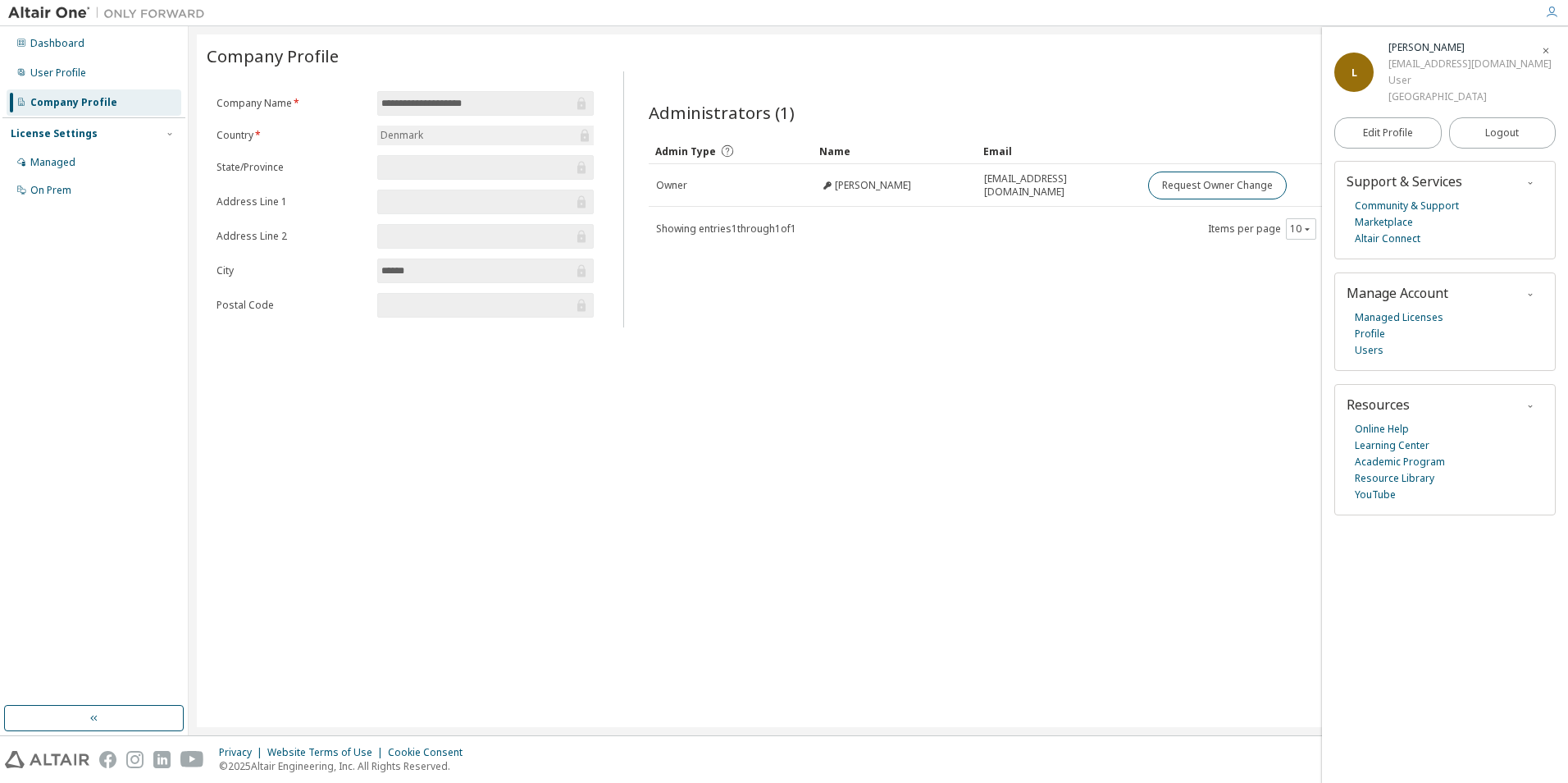
click at [1352, 75] on span "L" at bounding box center [1355, 72] width 5 height 14
click at [1417, 319] on link "Managed Licenses" at bounding box center [1400, 317] width 88 height 16
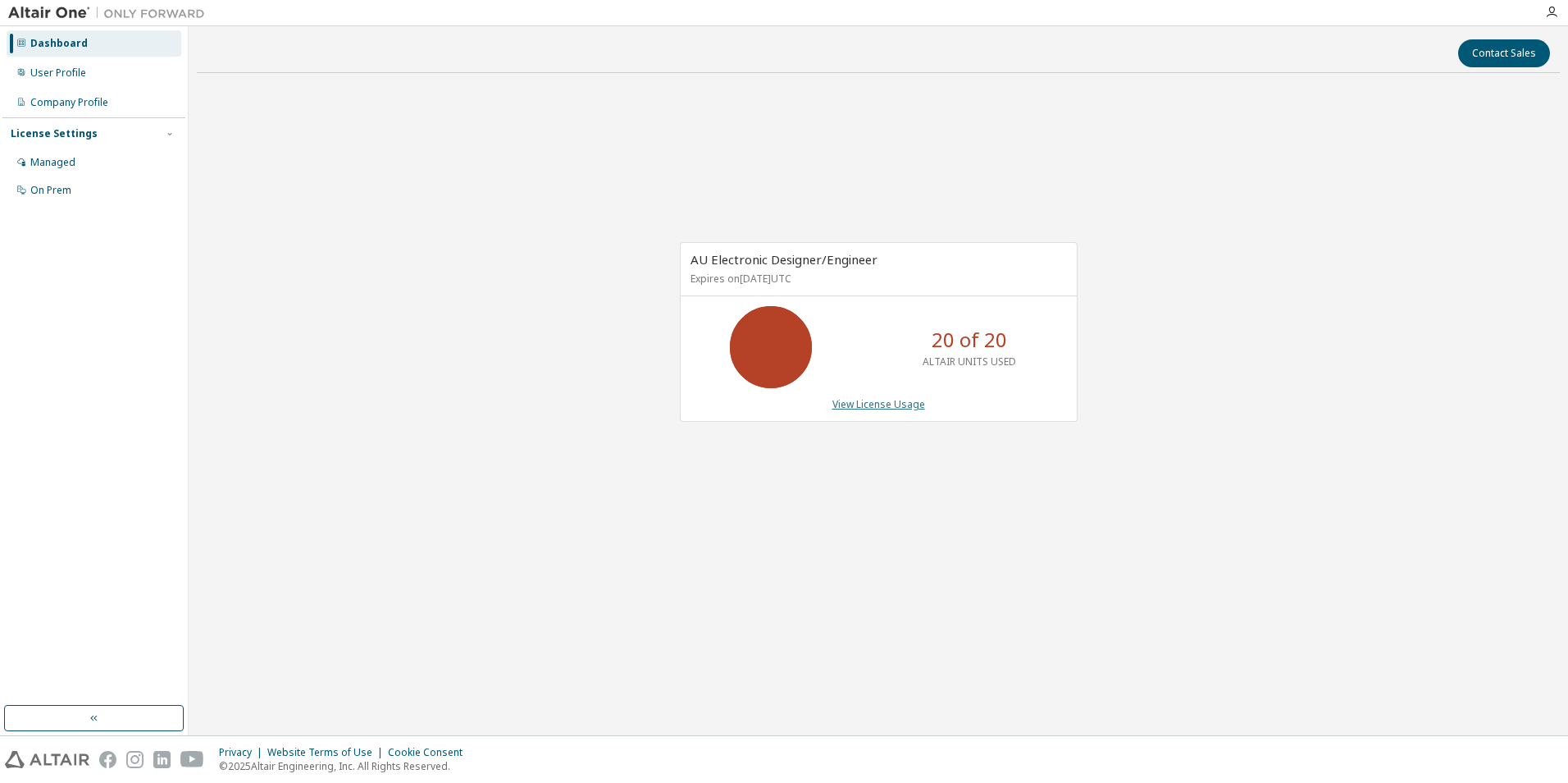
click at [866, 400] on link "View License Usage" at bounding box center [878, 404] width 93 height 14
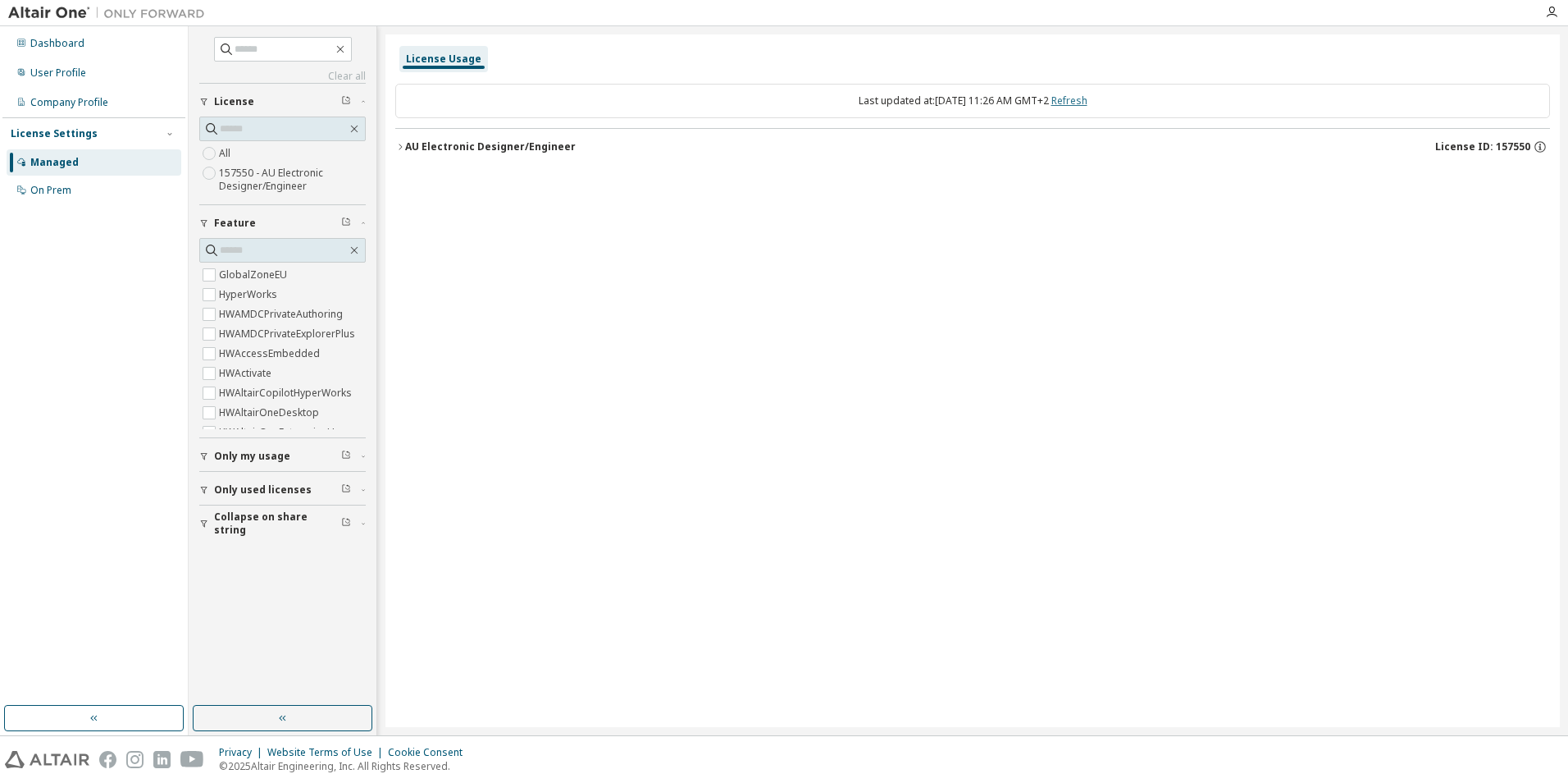
click at [1080, 102] on link "Refresh" at bounding box center [1070, 100] width 36 height 14
click at [400, 145] on icon "button" at bounding box center [400, 147] width 10 height 10
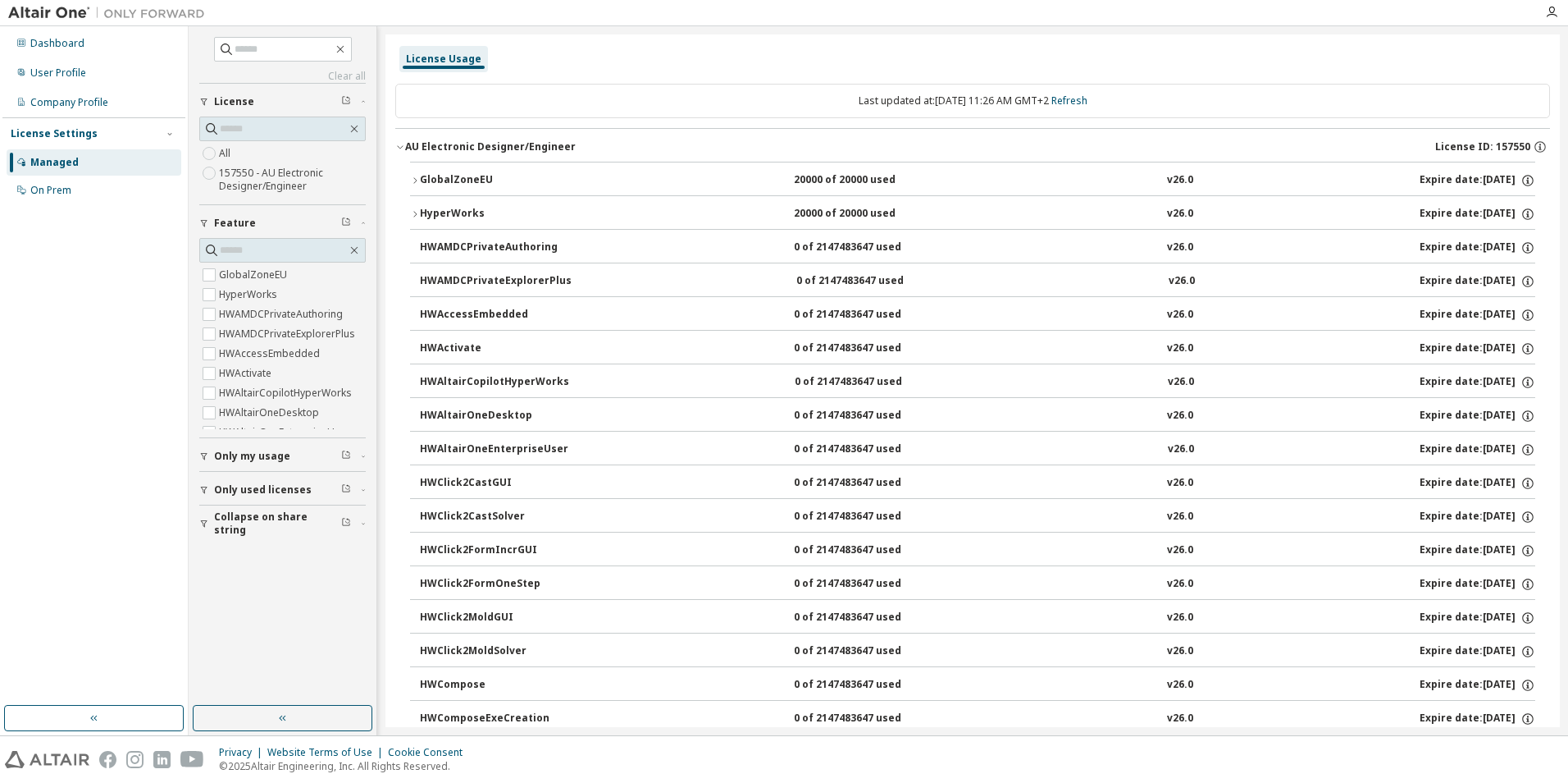
click at [400, 145] on icon "button" at bounding box center [400, 147] width 10 height 10
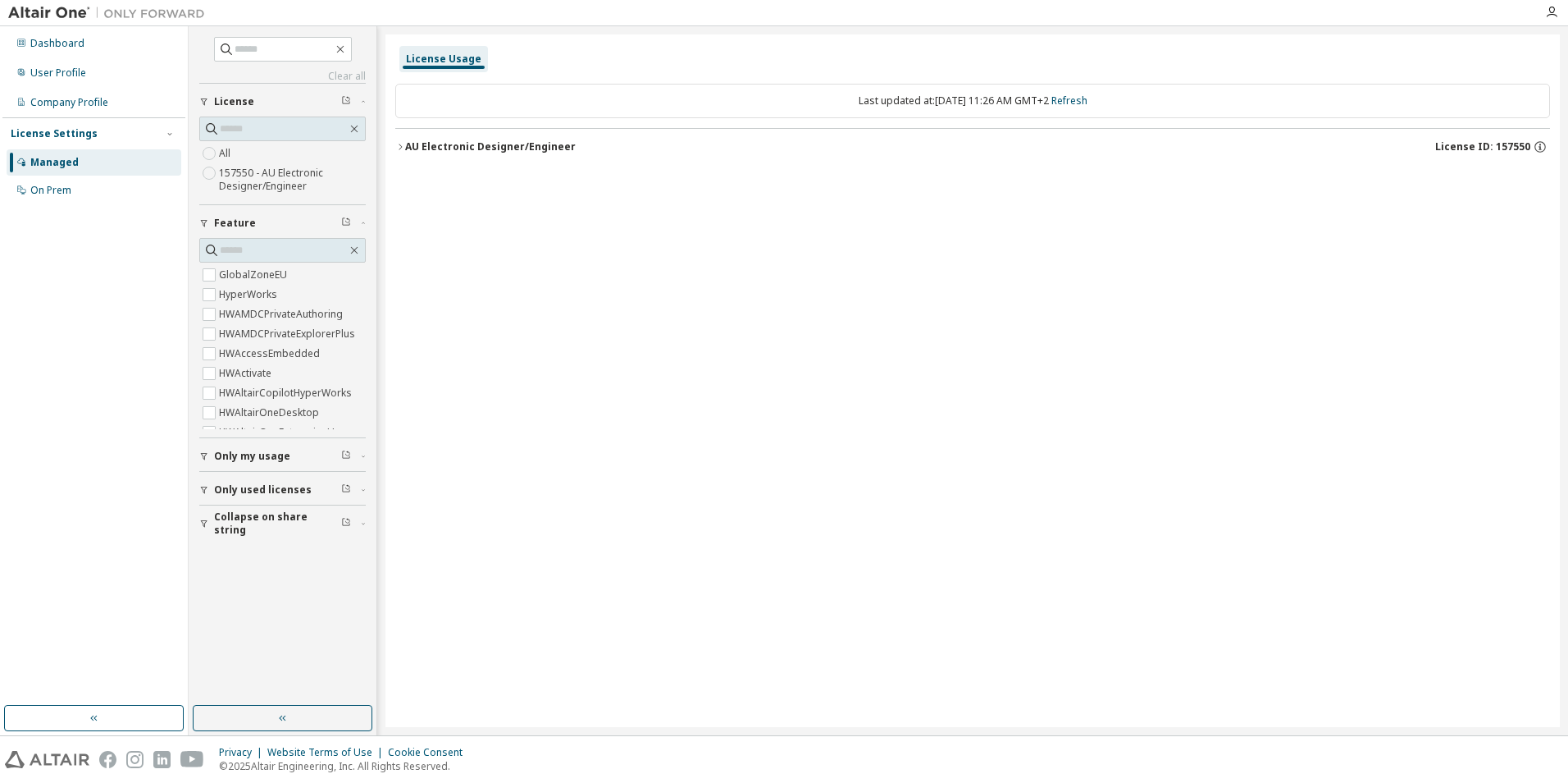
click at [252, 490] on span "Only used licenses" at bounding box center [263, 489] width 97 height 14
click at [264, 455] on span "Only my usage" at bounding box center [252, 456] width 77 height 14
click at [281, 527] on span "Collapse on share string" at bounding box center [277, 523] width 127 height 26
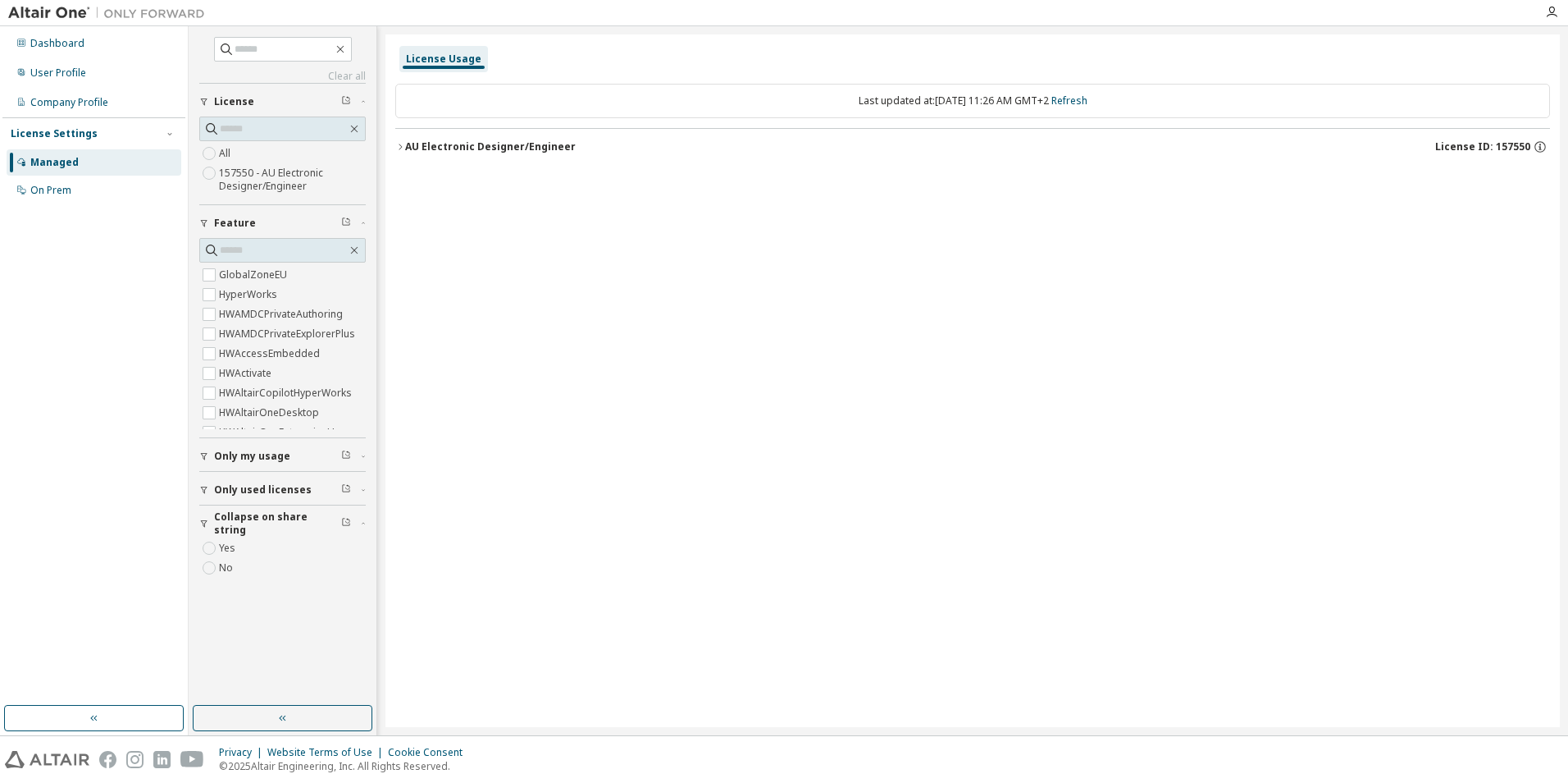
click at [281, 527] on span "Collapse on share string" at bounding box center [277, 523] width 127 height 26
click at [64, 179] on div "On Prem" at bounding box center [94, 190] width 175 height 26
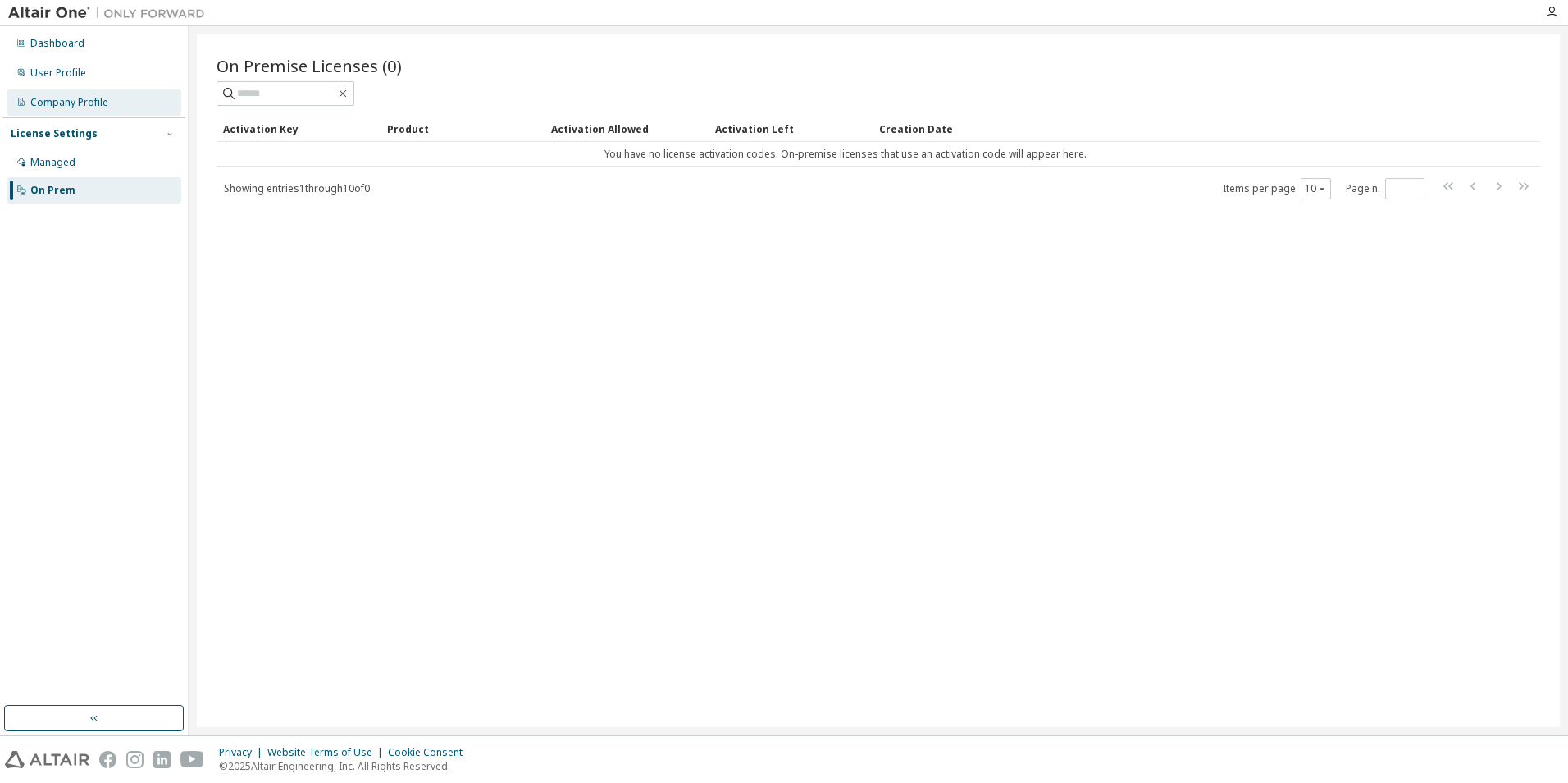
click at [86, 114] on div "Company Profile" at bounding box center [94, 102] width 175 height 26
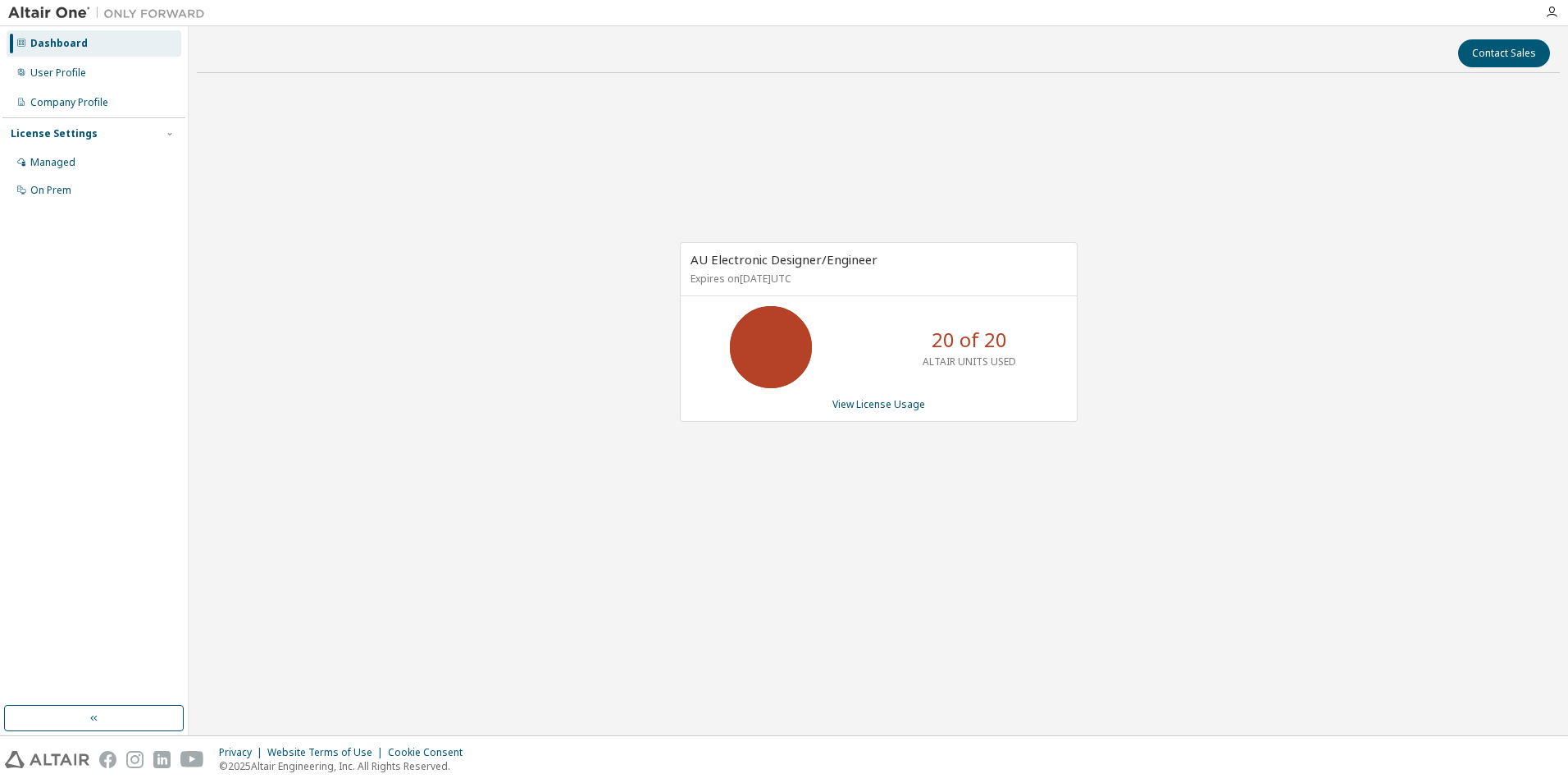
drag, startPoint x: 876, startPoint y: 302, endPoint x: 862, endPoint y: 363, distance: 62.6
click at [875, 302] on div "AU Electronic Designer/Engineer Expires on August 25, 2026 UTC 20 of 20 ALTAIR …" at bounding box center [879, 332] width 398 height 179
click at [960, 377] on div "20 of 20 ALTAIR UNITS USED" at bounding box center [970, 347] width 131 height 82
click at [748, 264] on span "AU Electronic Designer/Engineer" at bounding box center [784, 259] width 187 height 16
drag, startPoint x: 711, startPoint y: 272, endPoint x: 923, endPoint y: 243, distance: 214.0
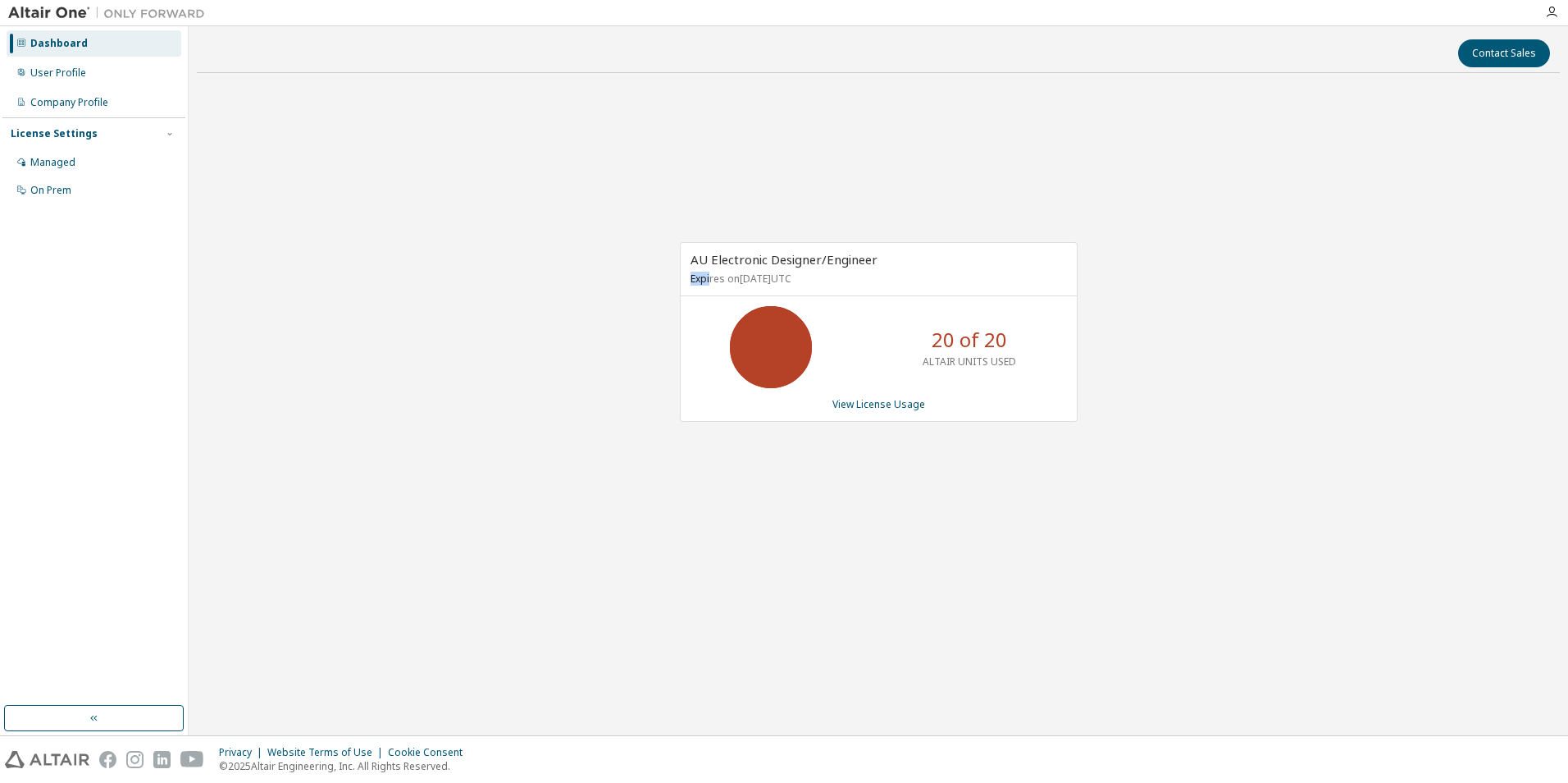
click at [923, 243] on div "AU Electronic Designer/Engineer Expires on August 25, 2026 UTC" at bounding box center [879, 269] width 396 height 53
drag, startPoint x: 923, startPoint y: 243, endPoint x: 745, endPoint y: 365, distance: 215.8
click at [750, 365] on icon at bounding box center [771, 347] width 41 height 41
drag, startPoint x: 981, startPoint y: 361, endPoint x: 945, endPoint y: 363, distance: 36.1
click at [945, 363] on p "ALTAIR UNITS USED" at bounding box center [970, 360] width 94 height 14
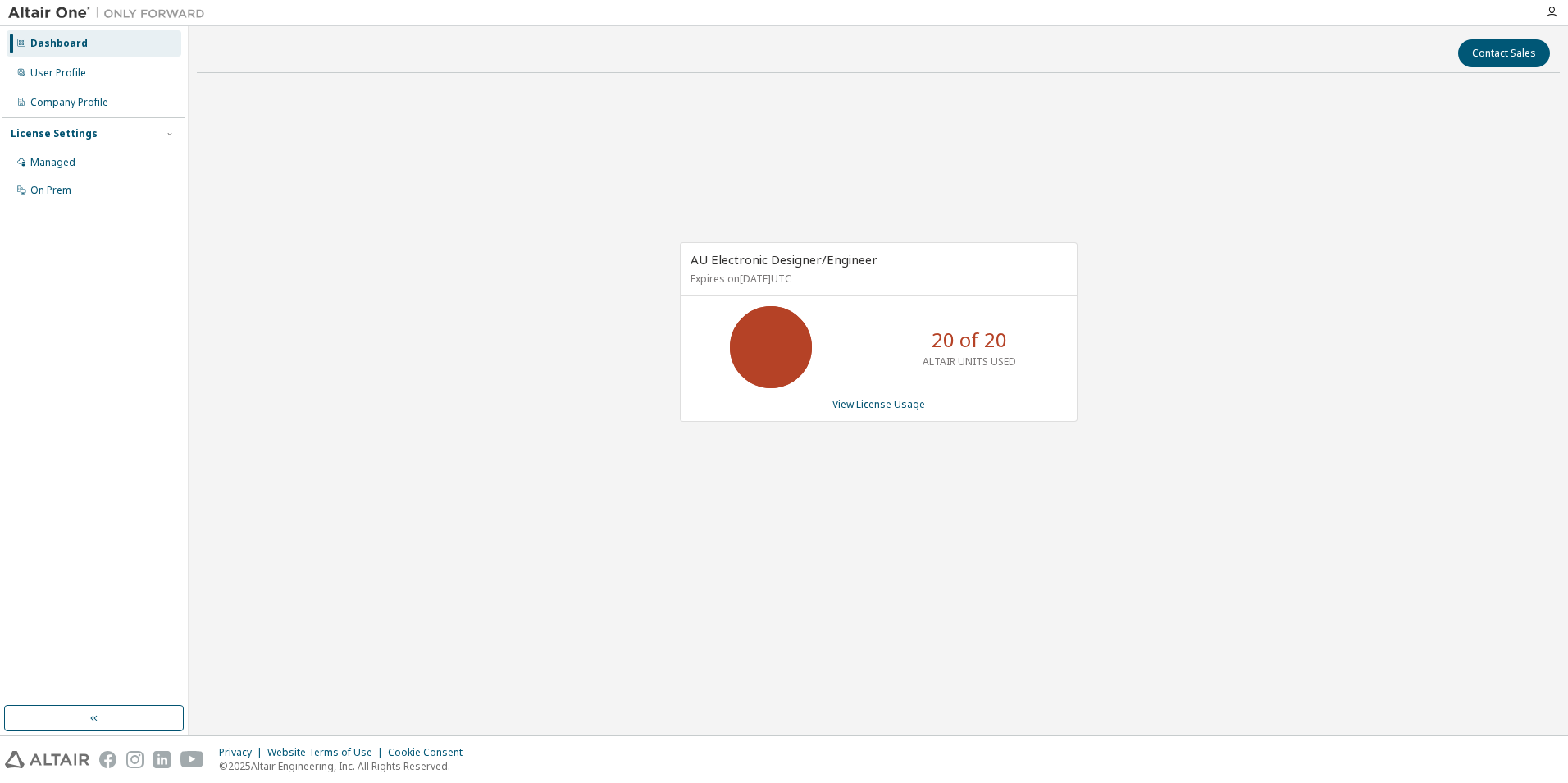
click at [584, 468] on div "AU Electronic Designer/Engineer Expires on August 25, 2026 UTC 20 of 20 ALTAIR …" at bounding box center [879, 341] width 1364 height 509
click at [860, 407] on link "View License Usage" at bounding box center [878, 404] width 93 height 14
click at [911, 400] on link "View License Usage" at bounding box center [878, 404] width 93 height 14
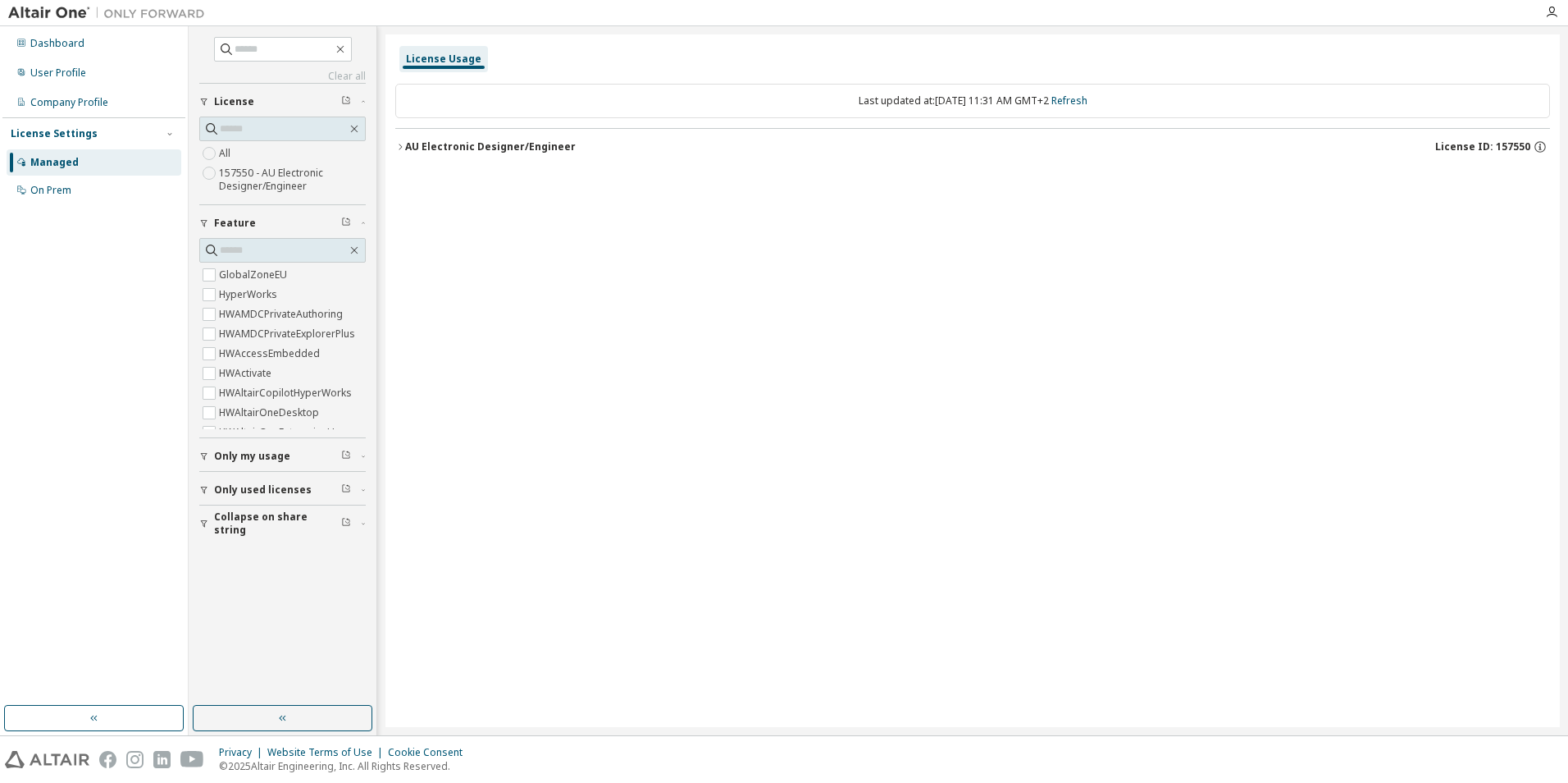
click at [397, 143] on icon "button" at bounding box center [400, 147] width 10 height 10
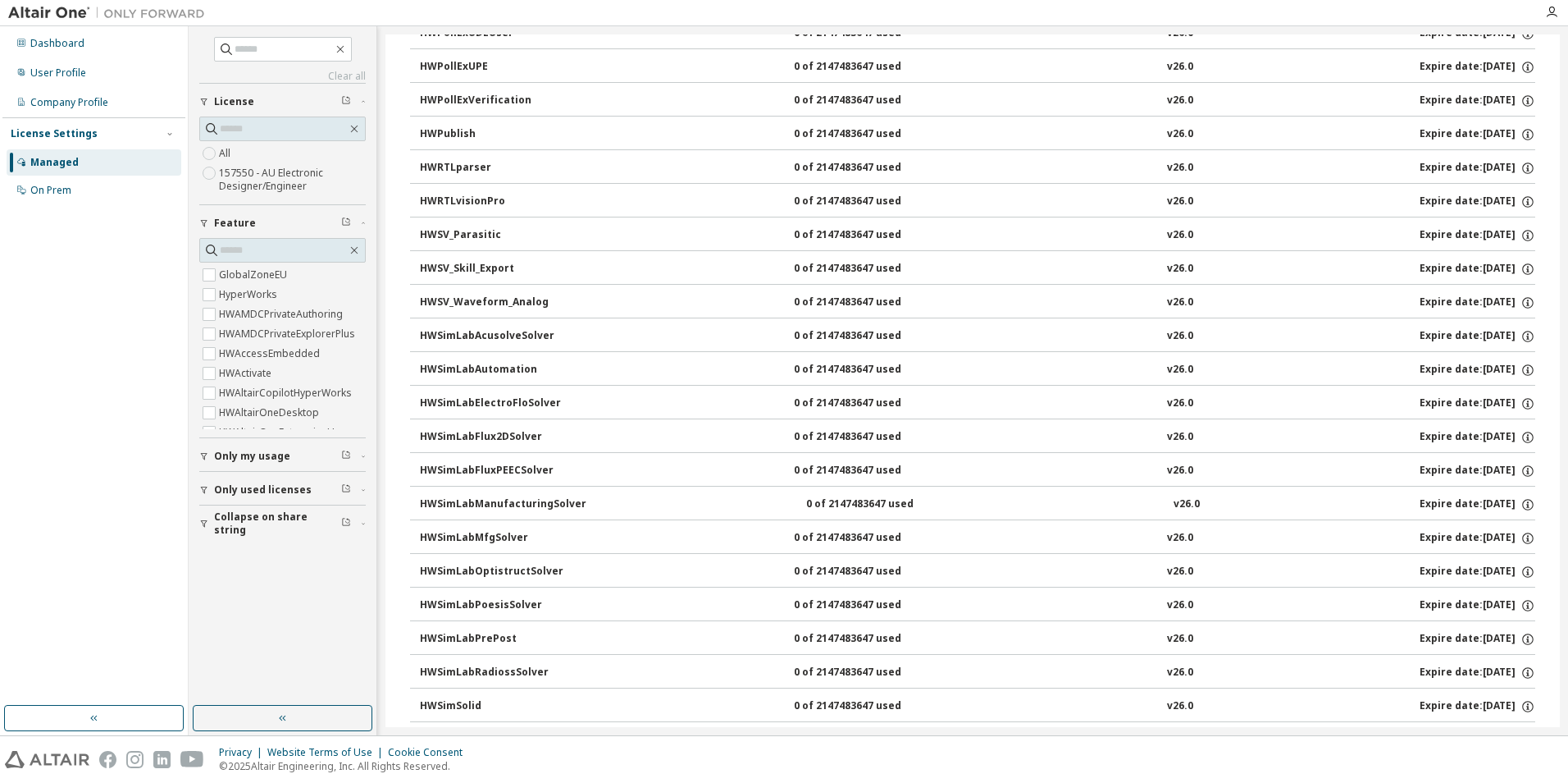
scroll to position [3645, 0]
click at [221, 101] on span "License" at bounding box center [234, 102] width 41 height 14
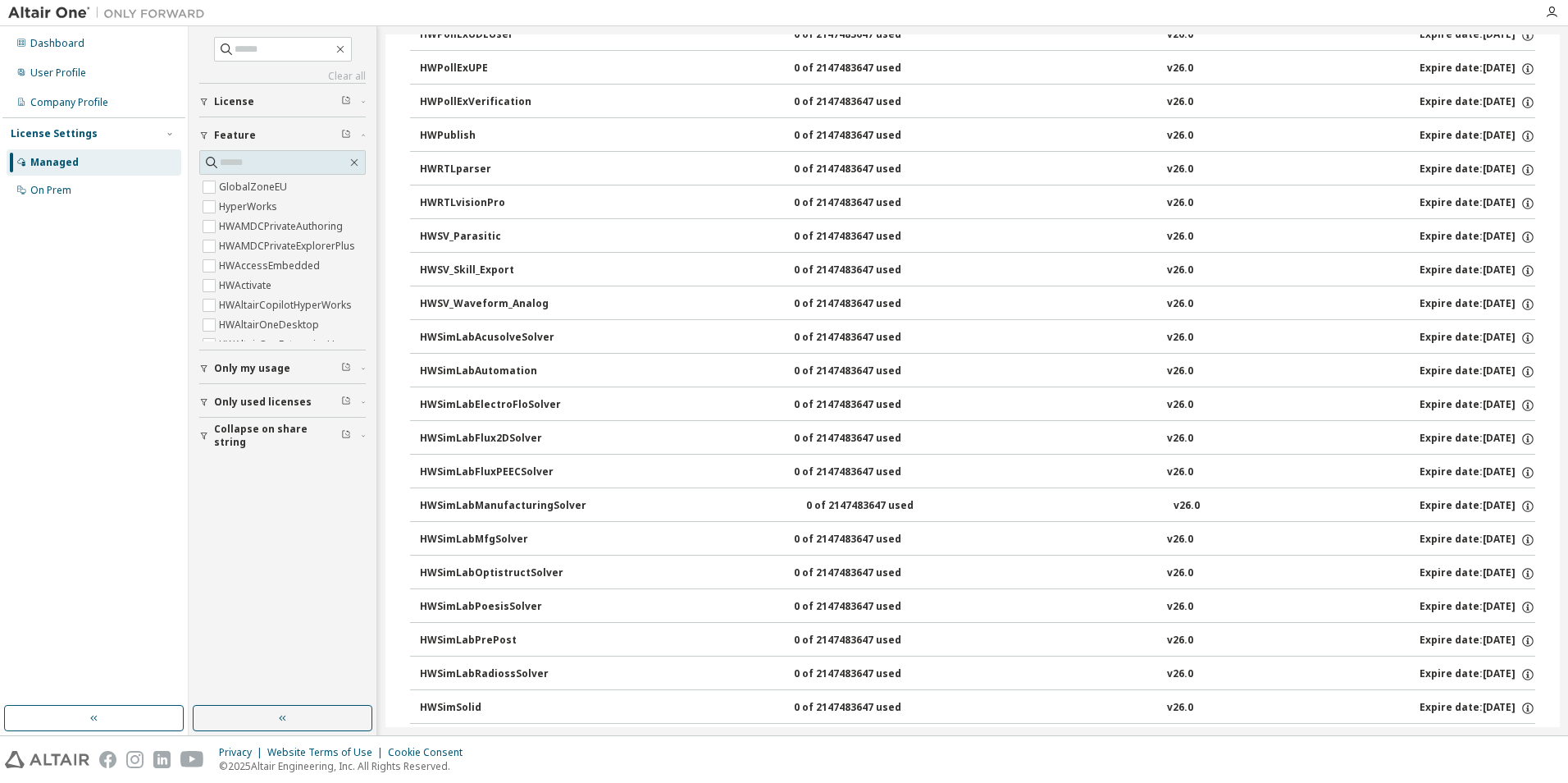
click at [221, 101] on span "License" at bounding box center [234, 102] width 41 height 14
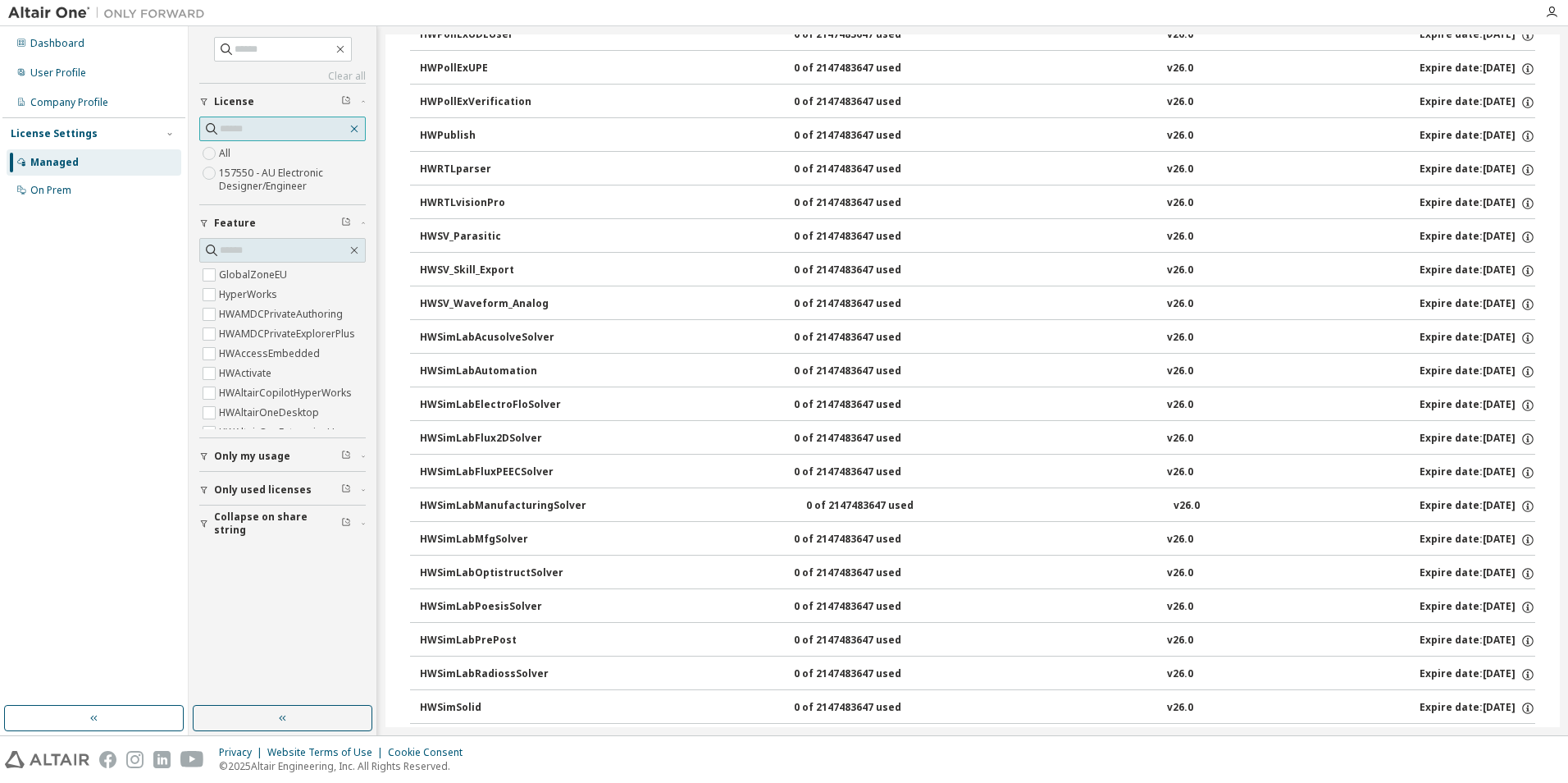
click at [354, 129] on icon "button" at bounding box center [355, 129] width 7 height 7
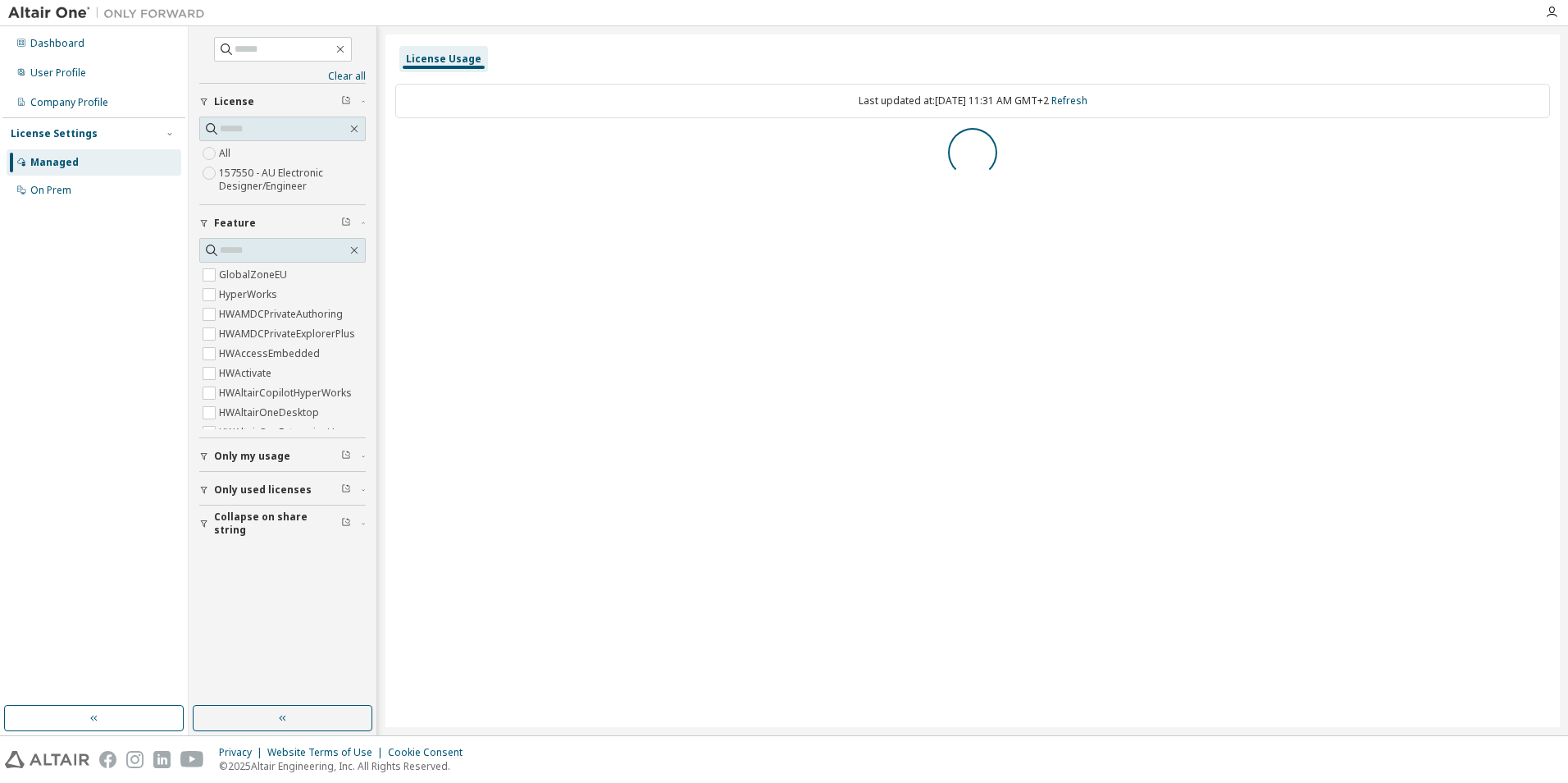
scroll to position [0, 0]
click at [274, 460] on span "Only my usage" at bounding box center [252, 456] width 77 height 14
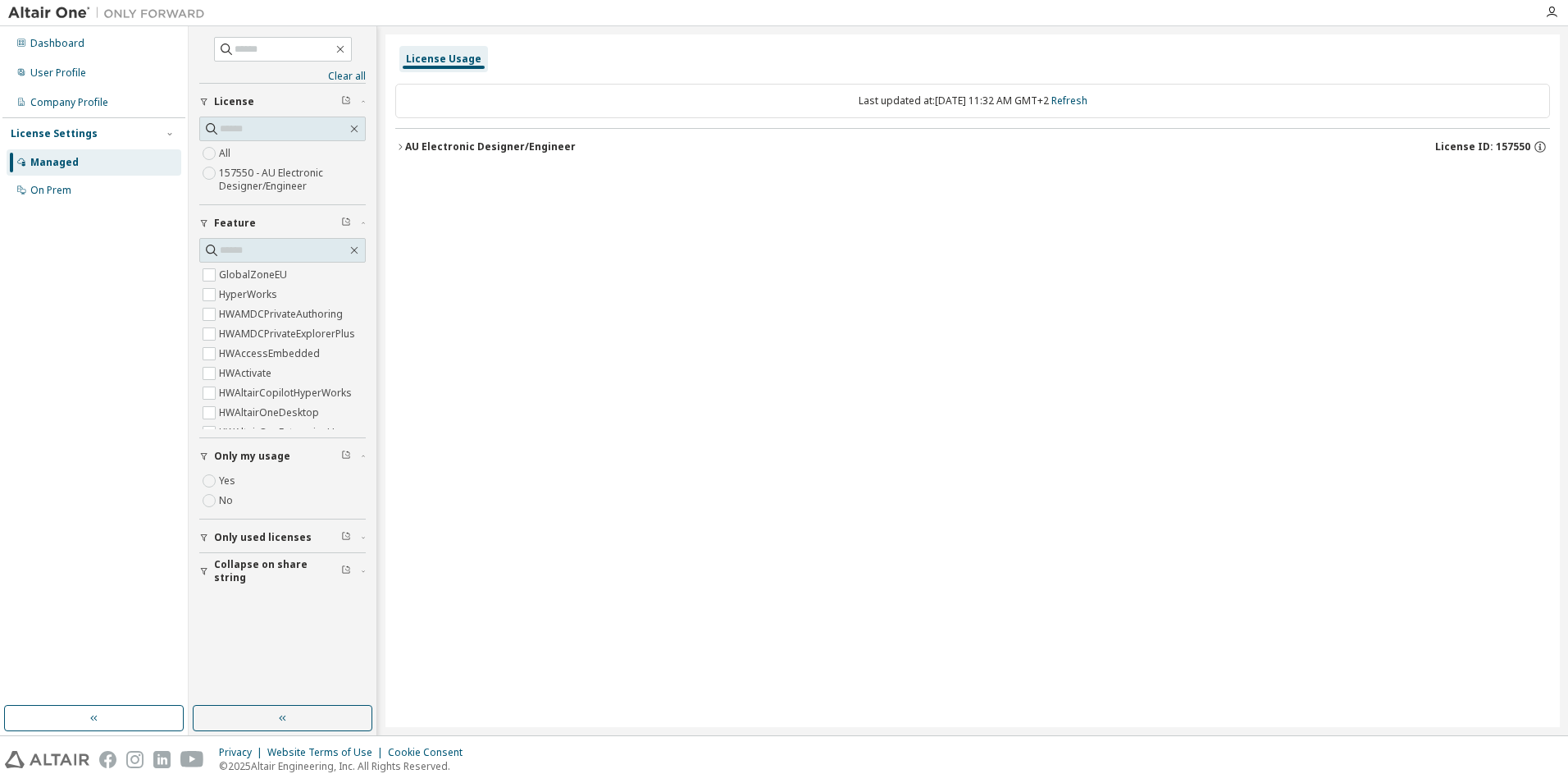
click at [274, 460] on span "Only my usage" at bounding box center [252, 456] width 77 height 14
click at [51, 196] on div "On Prem" at bounding box center [51, 190] width 41 height 14
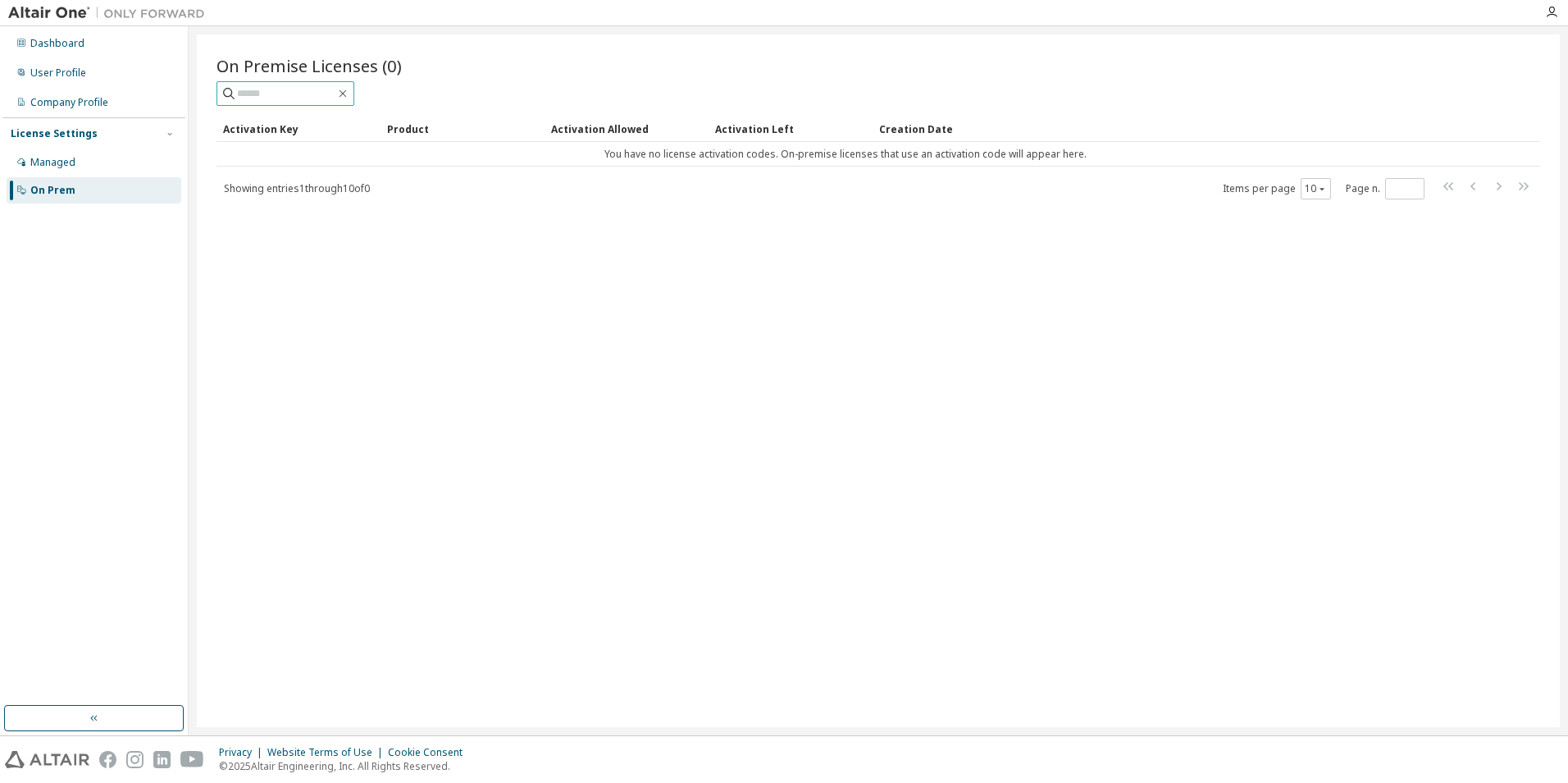
click at [322, 87] on input "text" at bounding box center [286, 94] width 98 height 16
click at [1310, 190] on button "10" at bounding box center [1316, 188] width 23 height 14
click at [41, 157] on div "Managed" at bounding box center [53, 162] width 45 height 14
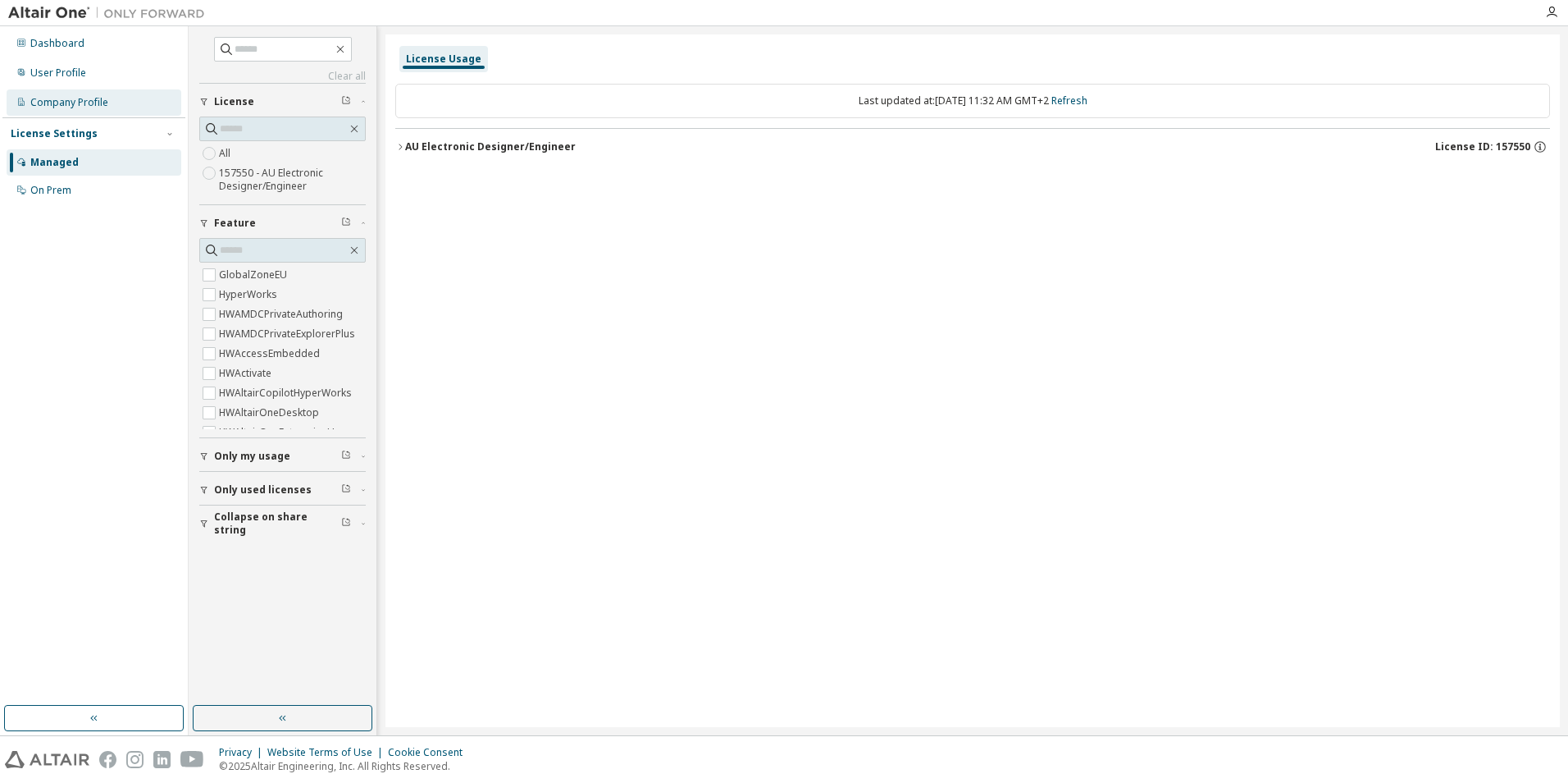
click at [56, 107] on div "Company Profile" at bounding box center [69, 103] width 78 height 14
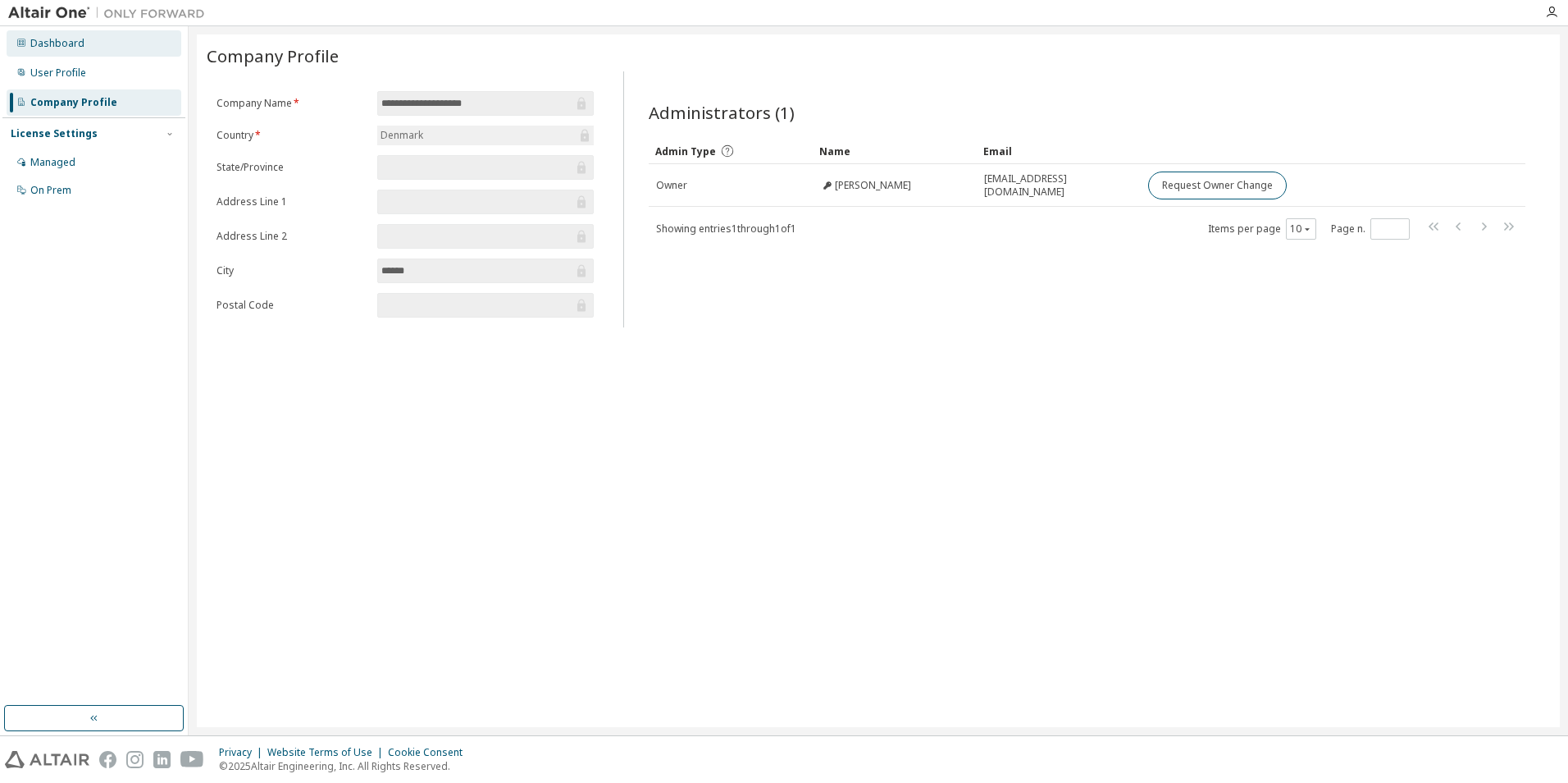
click at [70, 45] on div "Dashboard" at bounding box center [58, 43] width 54 height 14
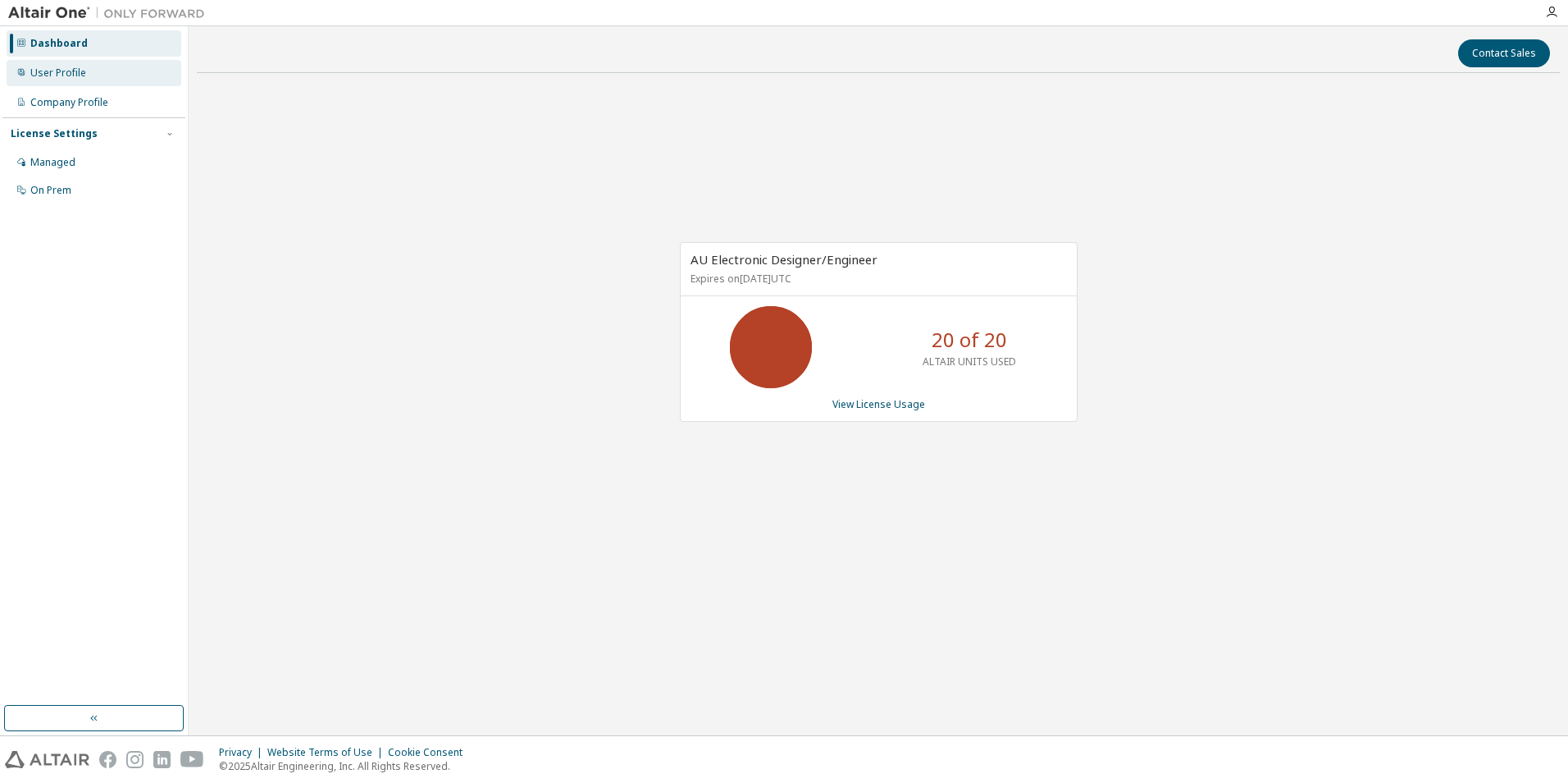
click at [71, 73] on div "User Profile" at bounding box center [59, 73] width 56 height 14
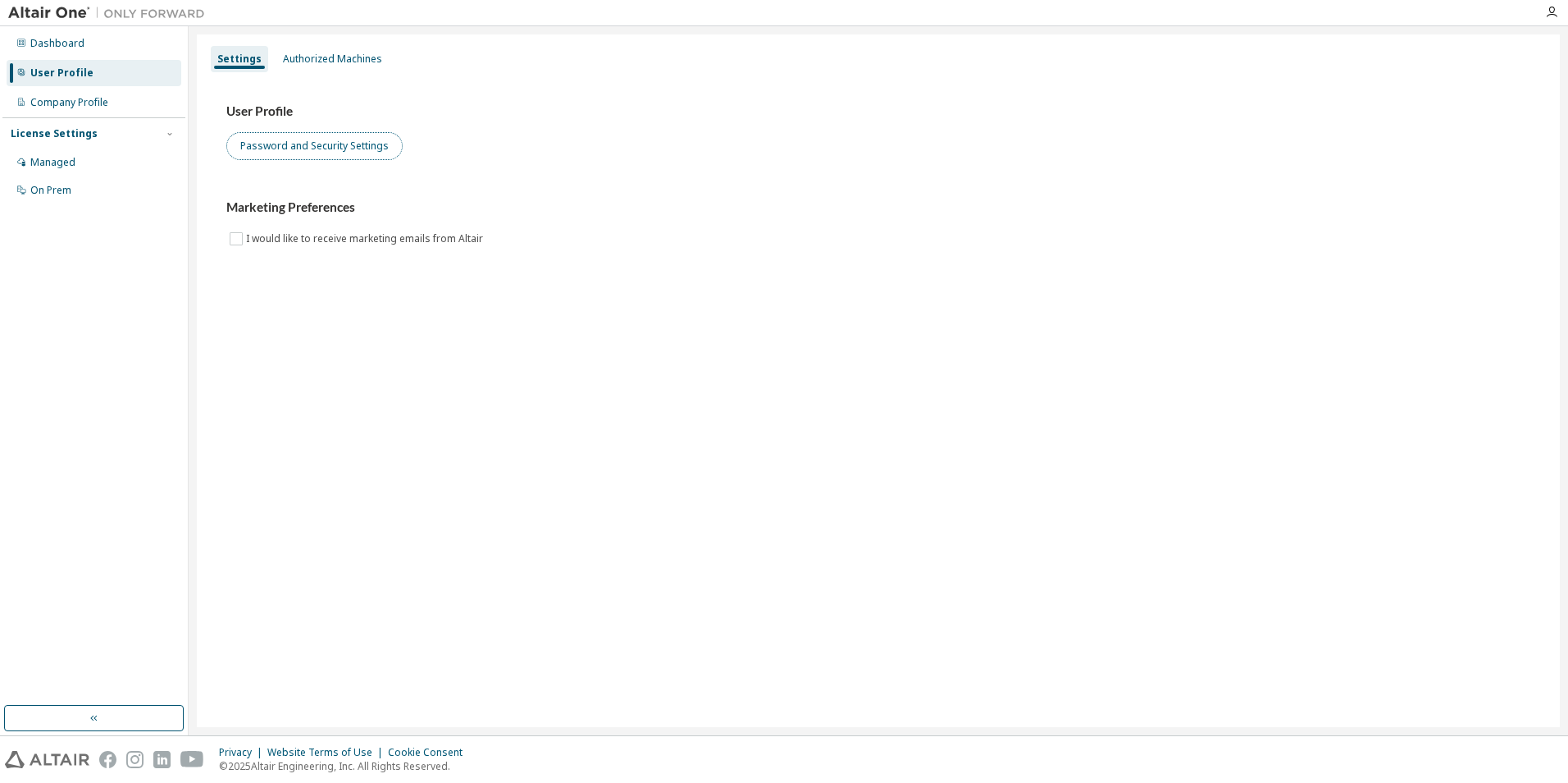
click at [305, 152] on button "Password and Security Settings" at bounding box center [314, 146] width 177 height 28
click at [168, 133] on icon "button" at bounding box center [169, 133] width 10 height 10
click at [354, 57] on div "Authorized Machines" at bounding box center [332, 59] width 99 height 14
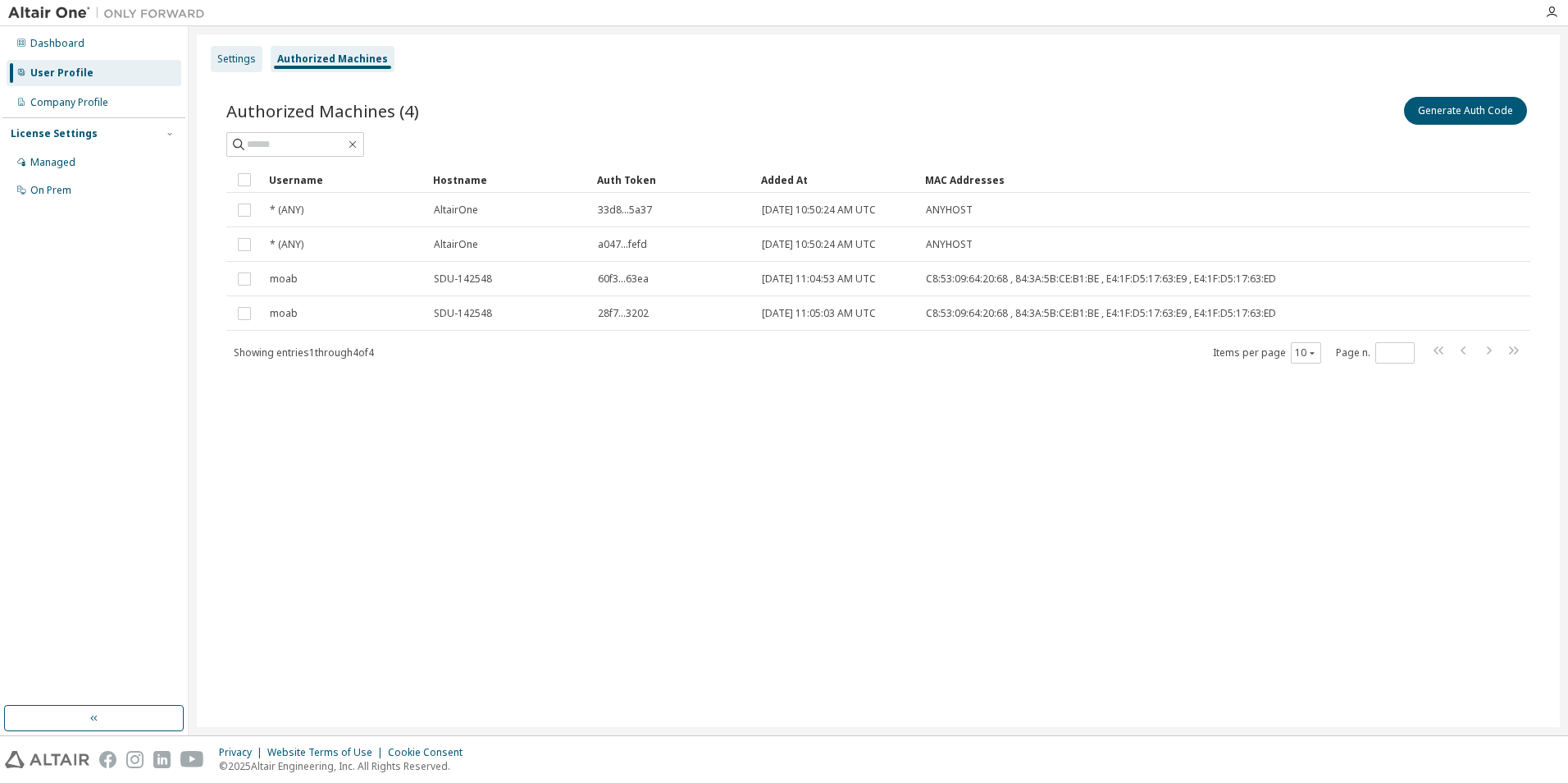
click at [233, 64] on div "Settings" at bounding box center [236, 59] width 39 height 14
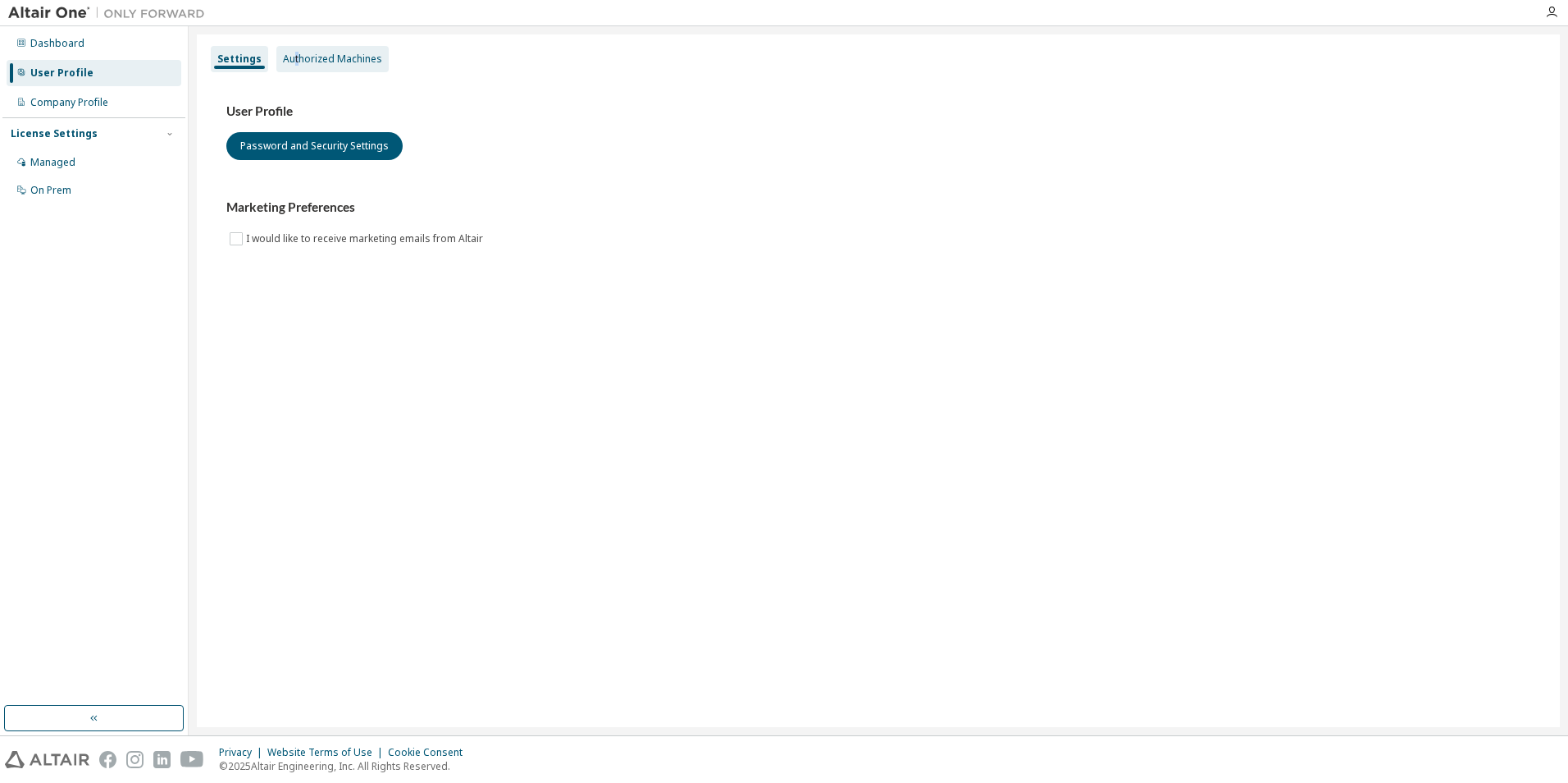
click at [294, 59] on div "Authorized Machines" at bounding box center [332, 59] width 99 height 14
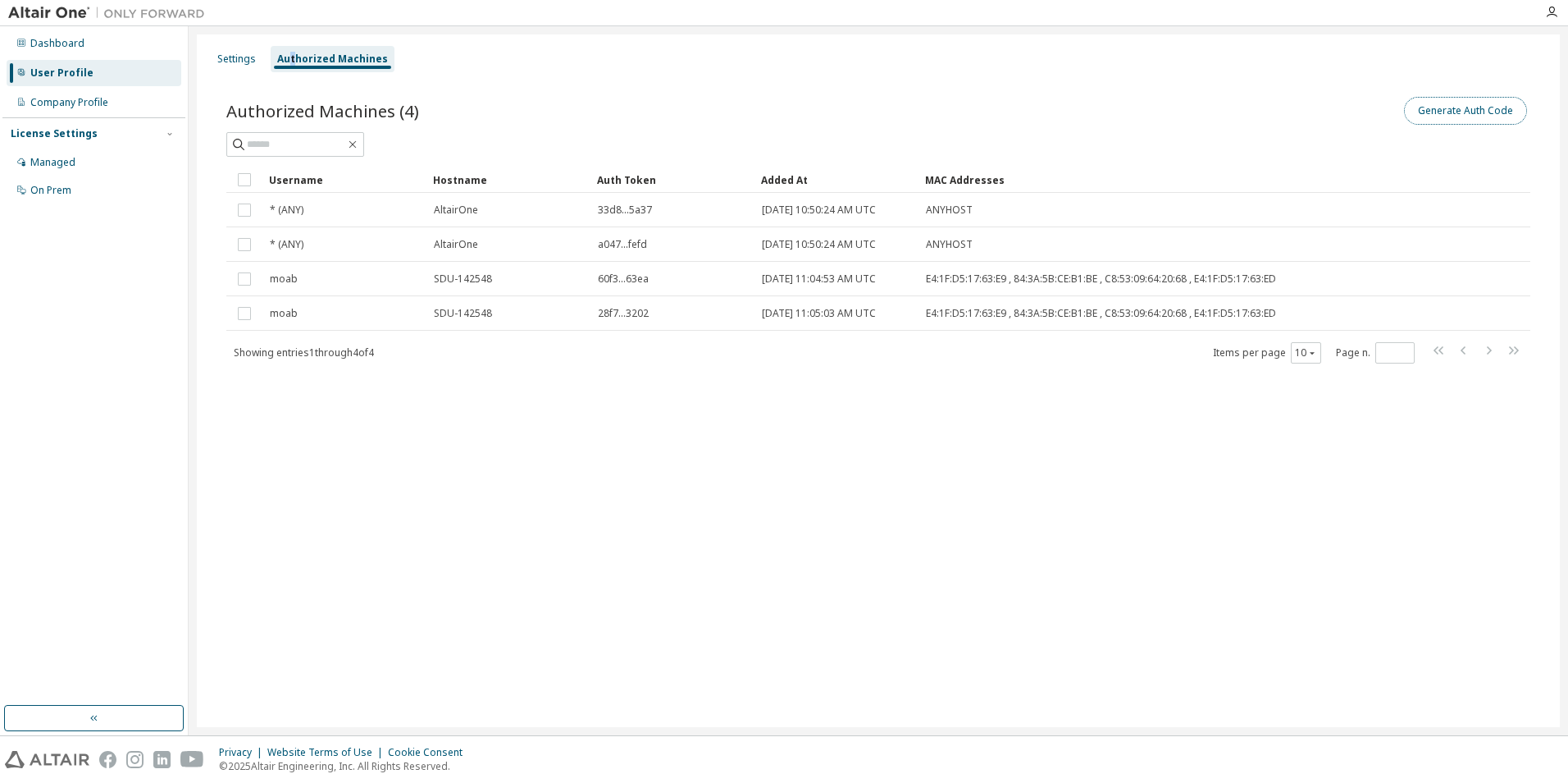
click at [1459, 114] on button "Generate Auth Code" at bounding box center [1465, 110] width 123 height 28
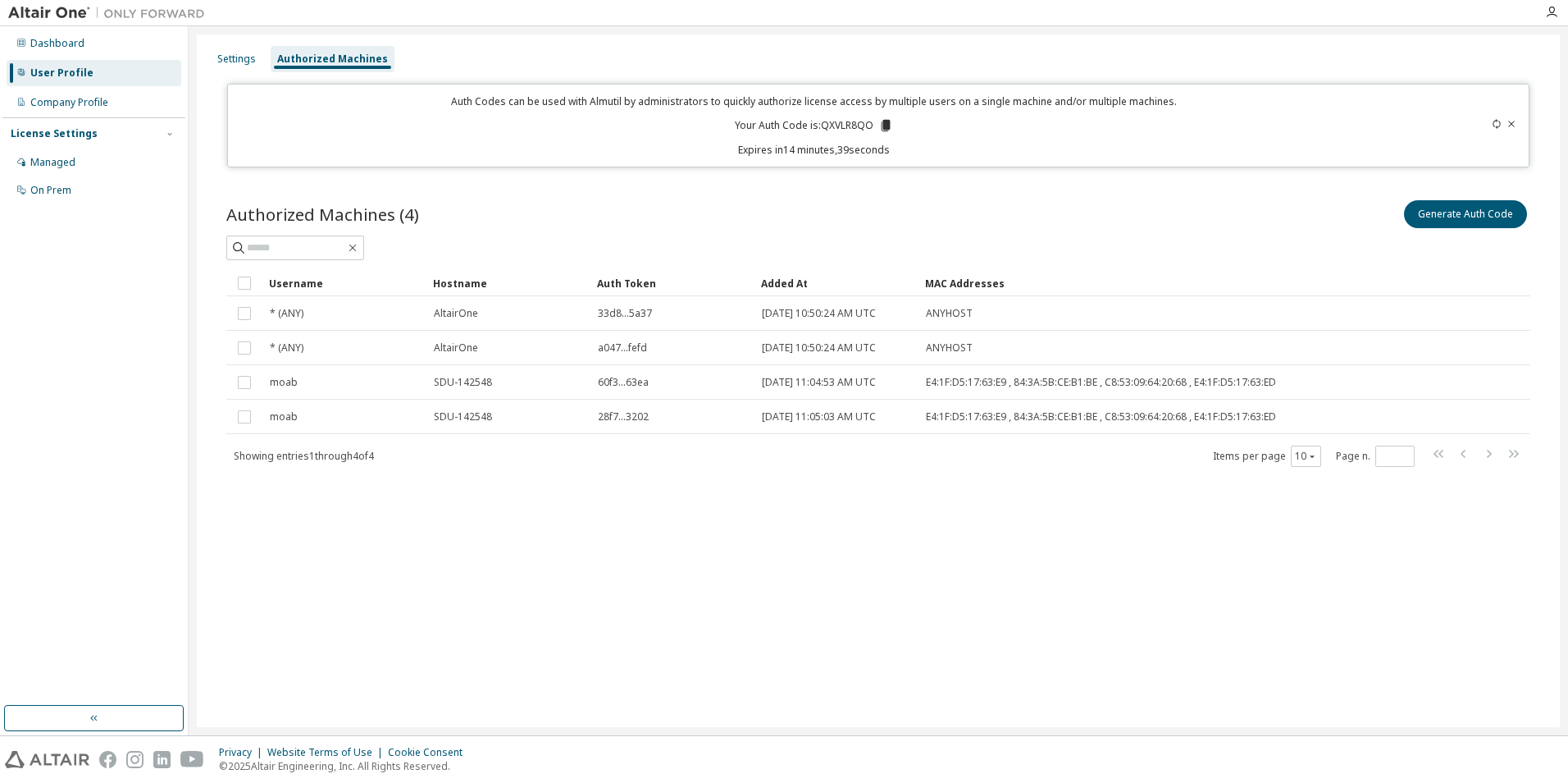
click at [1516, 124] on icon at bounding box center [1511, 123] width 10 height 10
